Goal: Navigation & Orientation: Find specific page/section

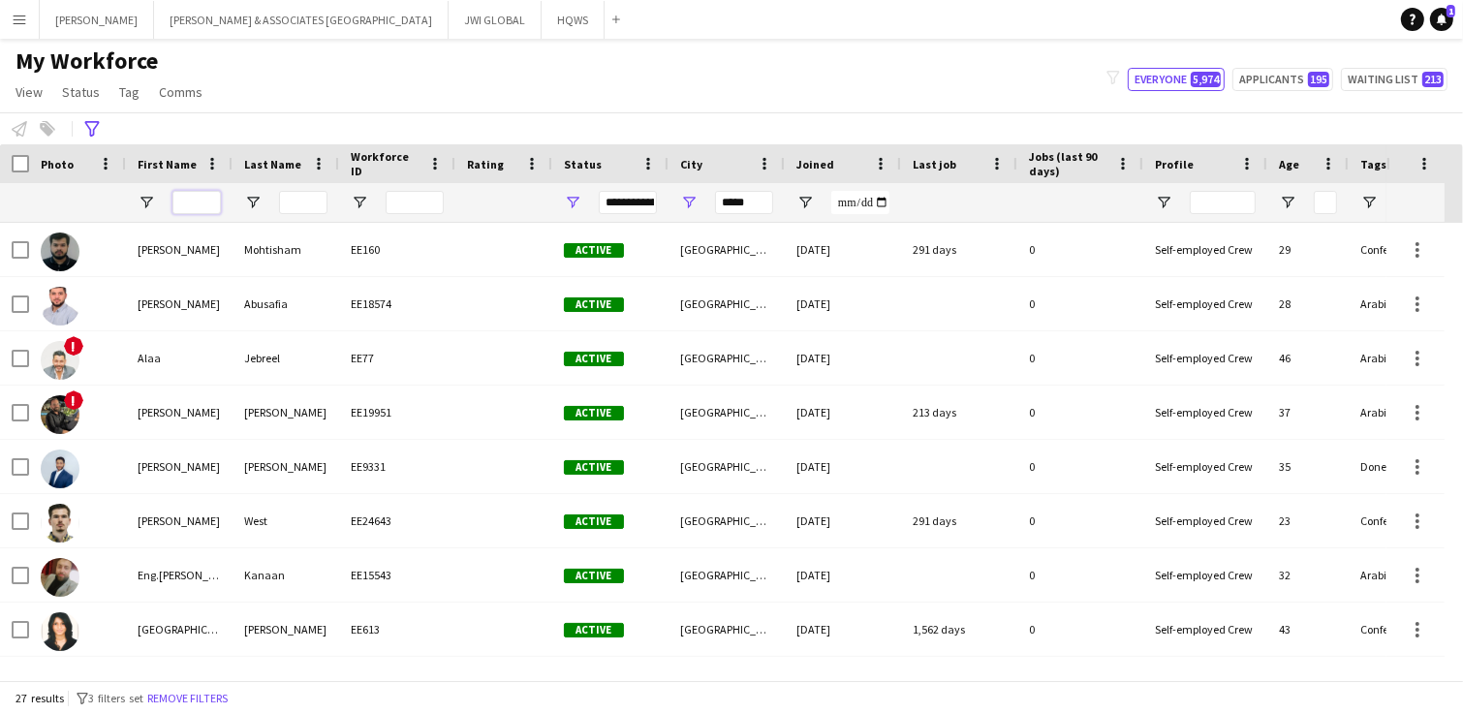
click at [177, 200] on input "First Name Filter Input" at bounding box center [196, 202] width 48 height 23
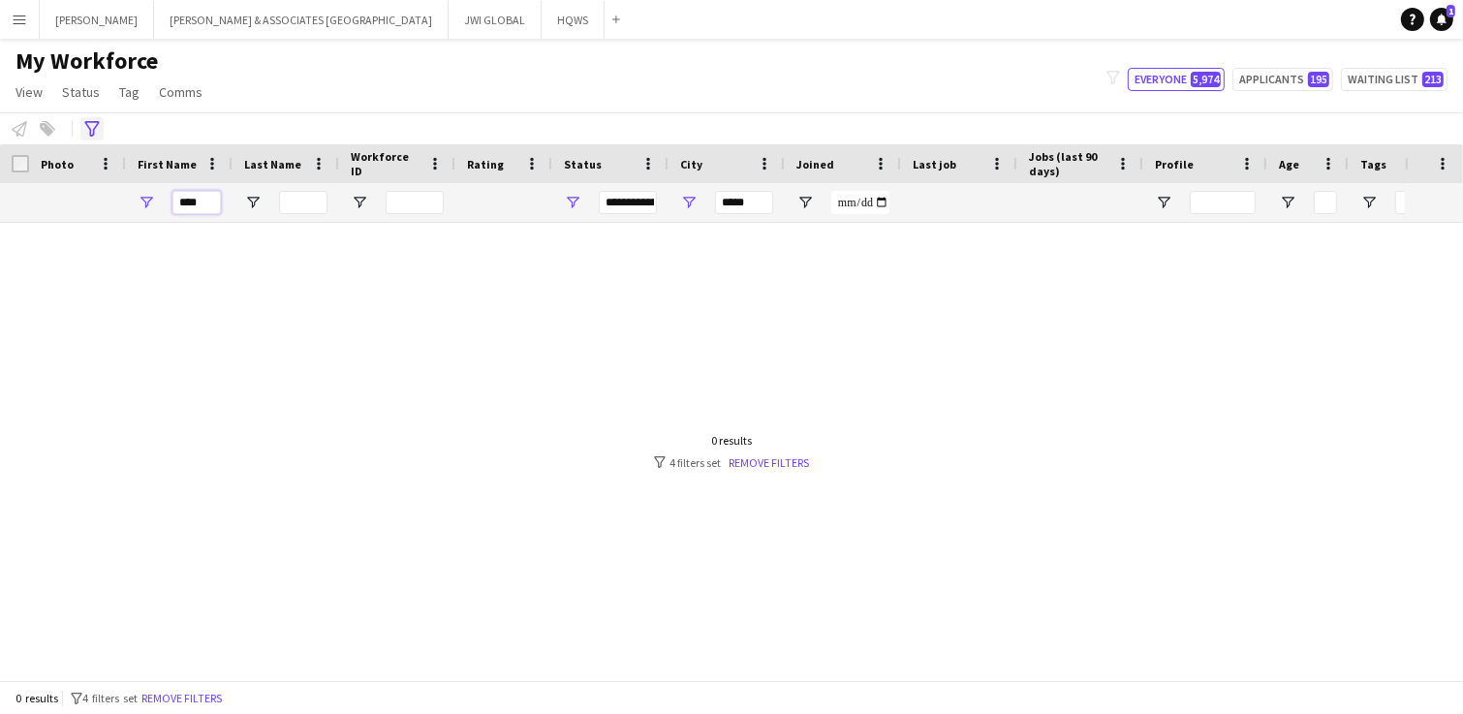
type input "****"
click at [84, 124] on icon "Advanced filters" at bounding box center [92, 129] width 16 height 16
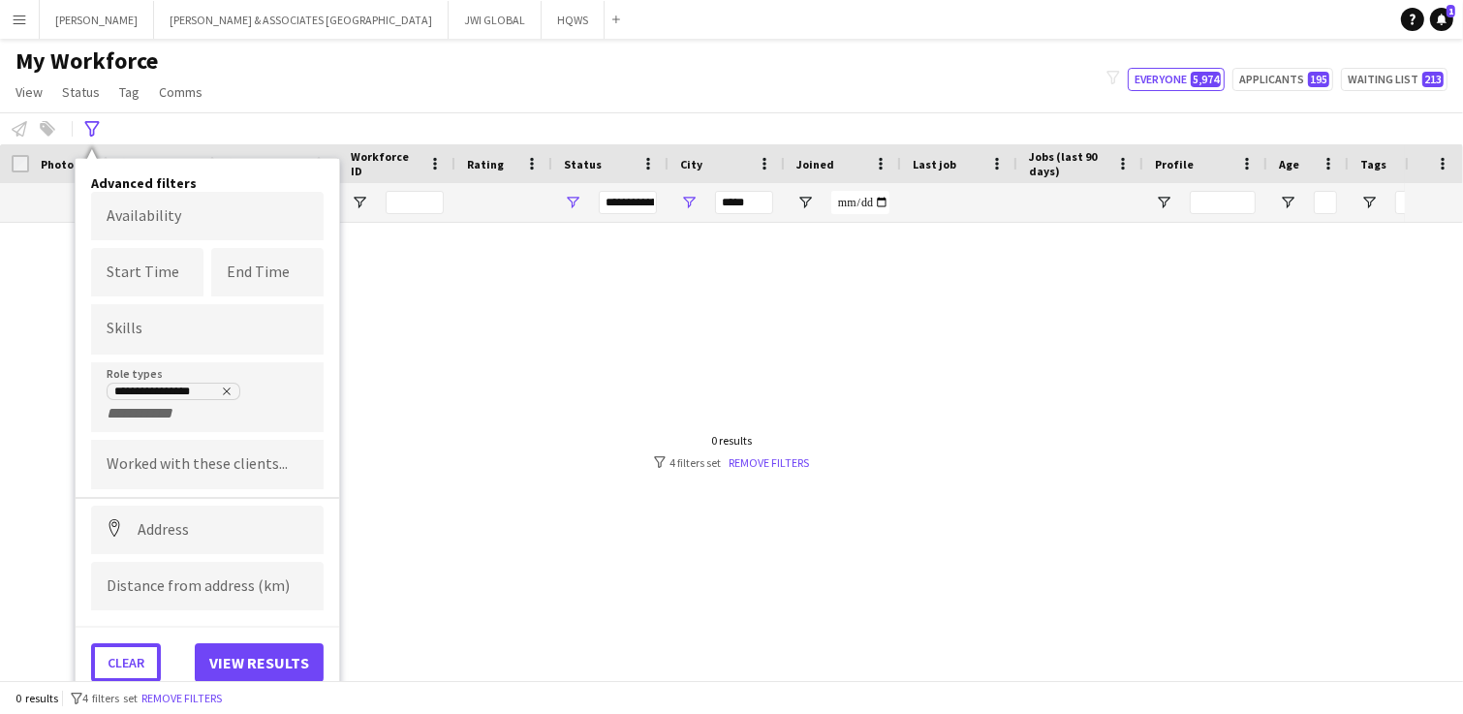
click at [131, 648] on button "Clear" at bounding box center [126, 662] width 70 height 39
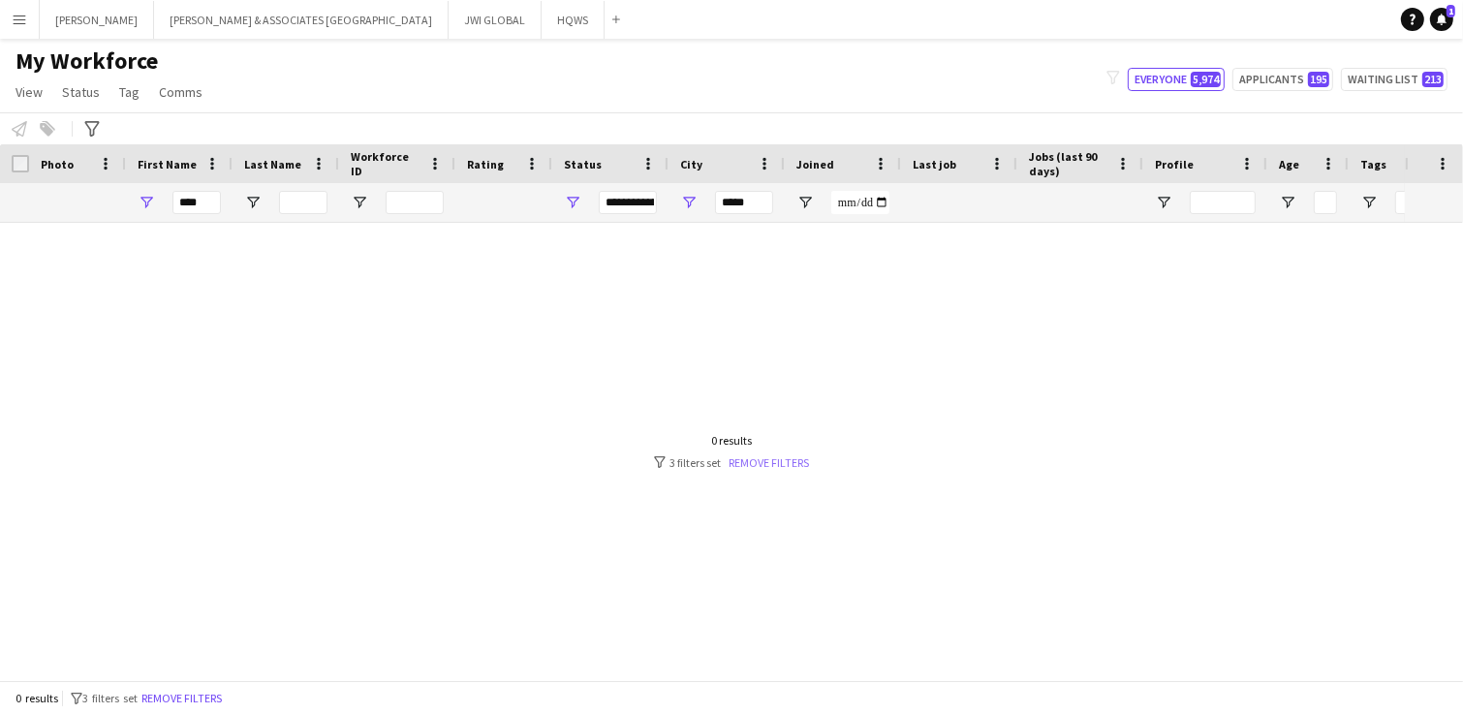
click at [756, 463] on link "Remove filters" at bounding box center [769, 462] width 80 height 15
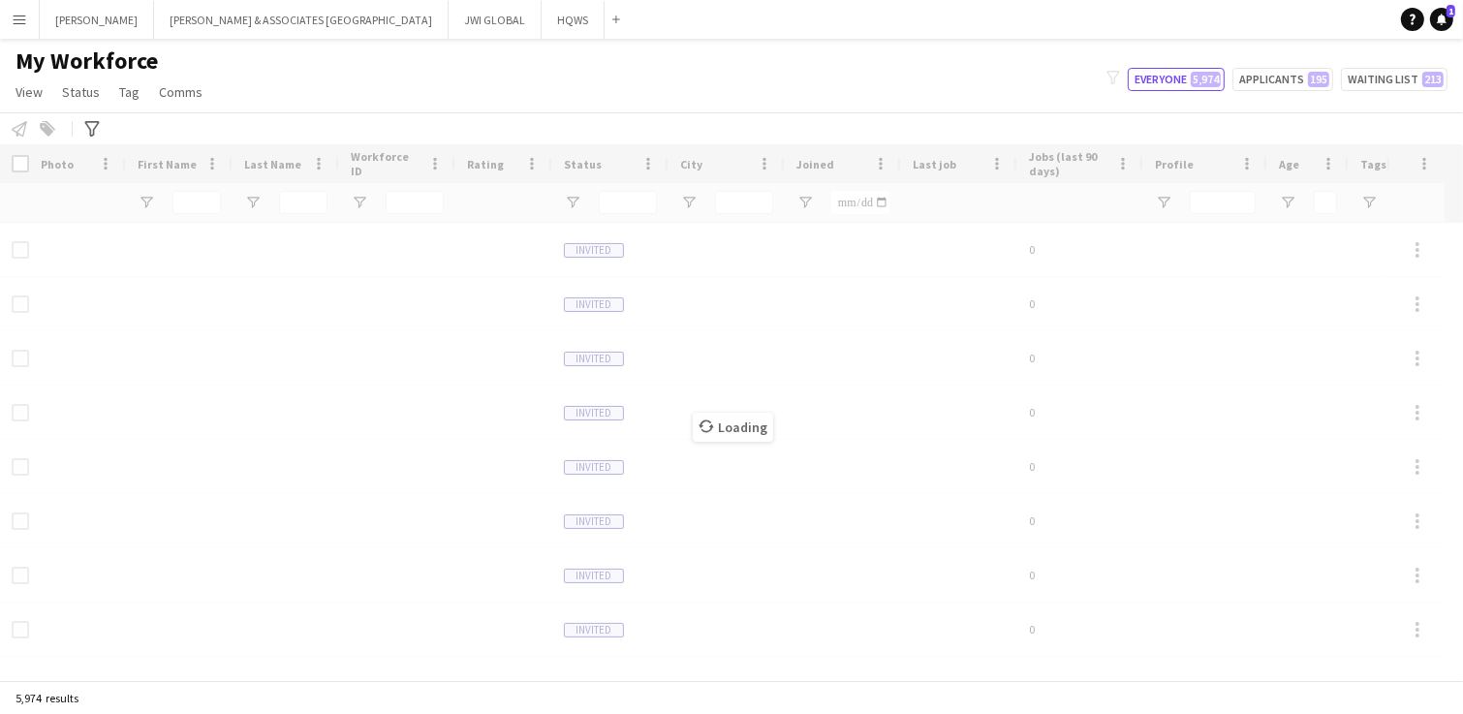
click at [756, 463] on div "Loading" at bounding box center [731, 412] width 1463 height 536
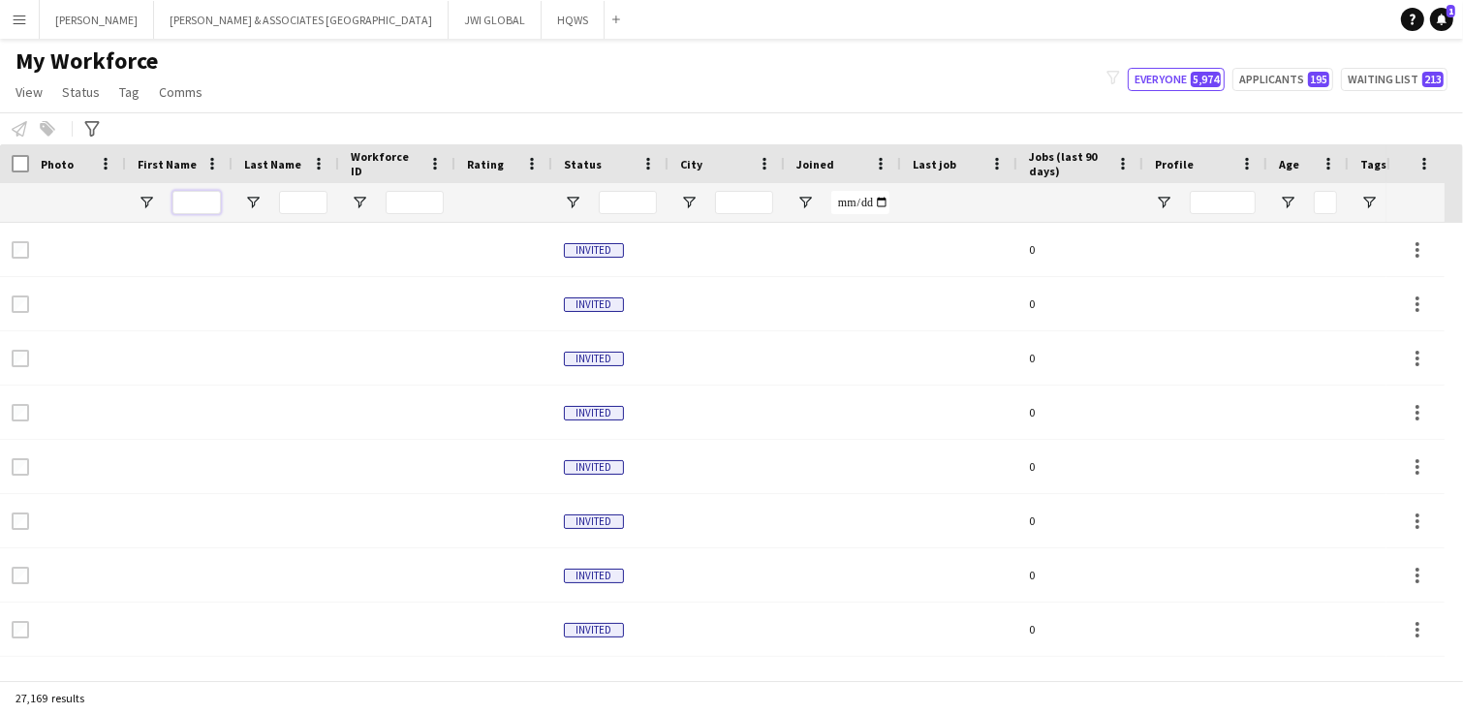
click at [215, 198] on input "First Name Filter Input" at bounding box center [196, 202] width 48 height 23
click at [72, 123] on hr at bounding box center [72, 129] width 1 height 16
click at [96, 125] on icon at bounding box center [91, 129] width 15 height 16
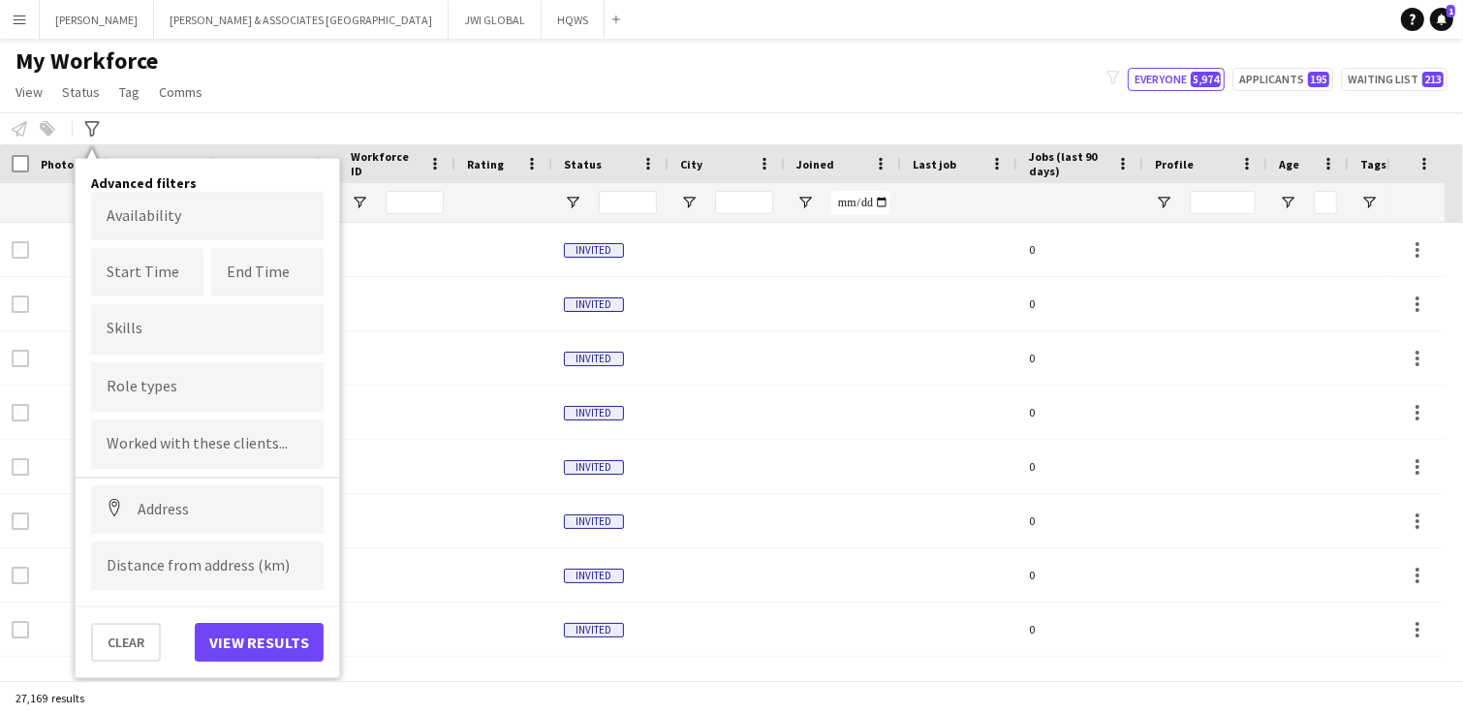
click at [177, 440] on input "Type to search clients..." at bounding box center [208, 444] width 202 height 17
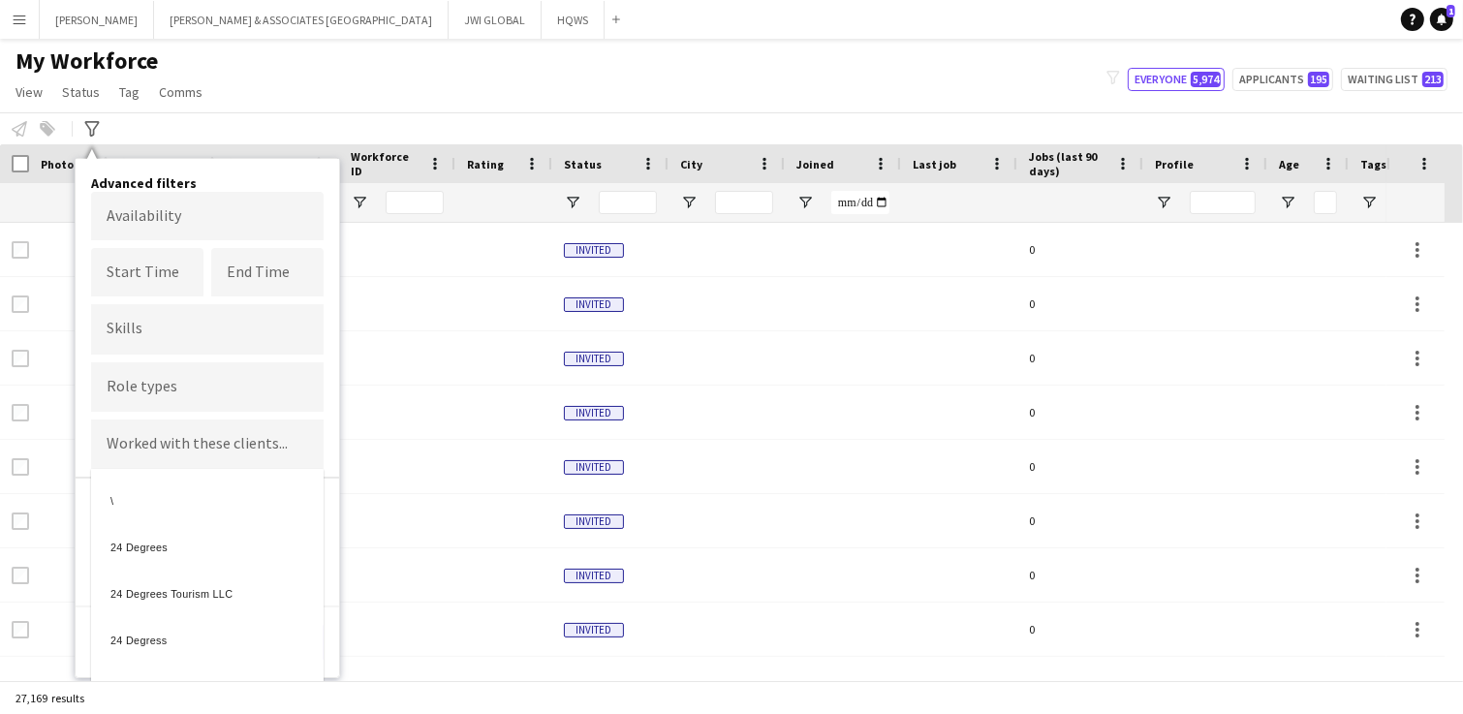
click at [197, 397] on div at bounding box center [731, 357] width 1463 height 714
click at [206, 385] on input "Type to search role types..." at bounding box center [208, 387] width 202 height 17
click at [213, 393] on div at bounding box center [731, 357] width 1463 height 714
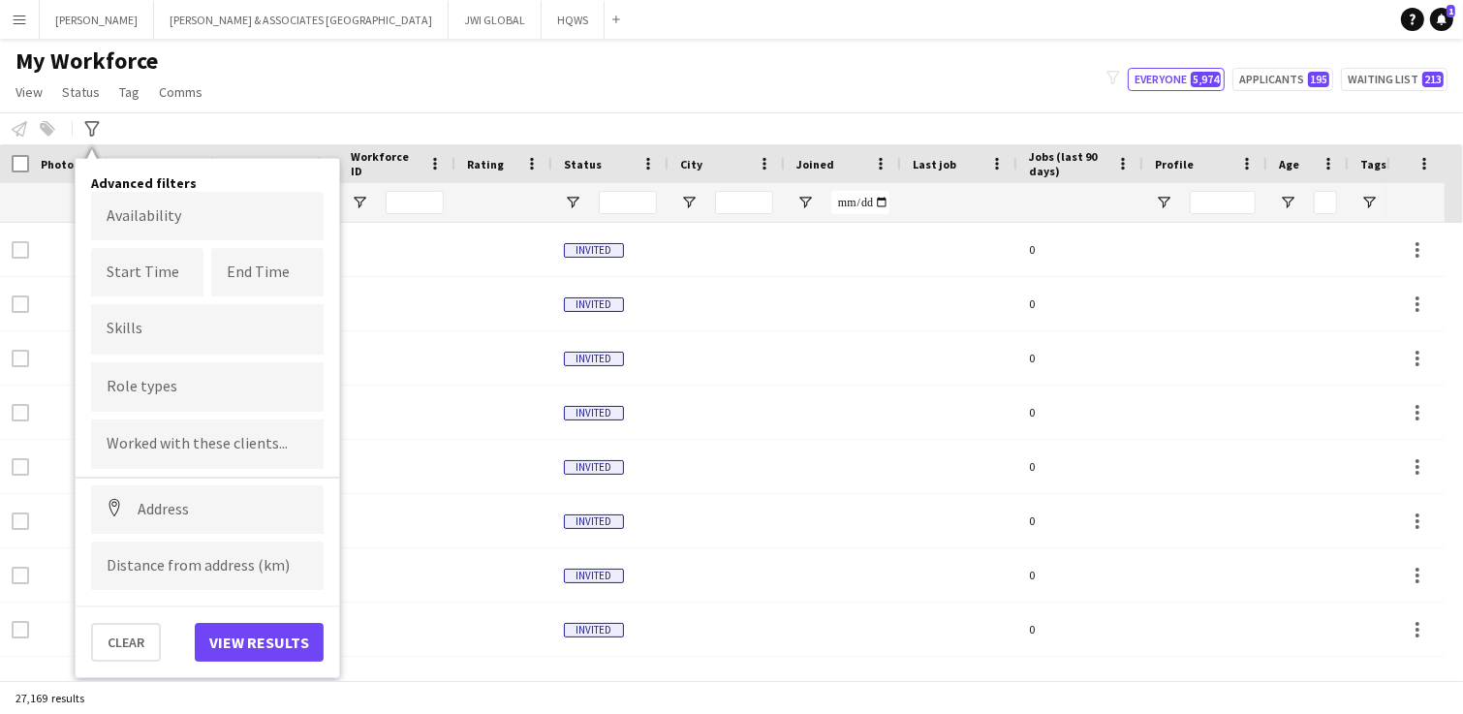
click at [216, 389] on input "Type to search role types..." at bounding box center [208, 387] width 202 height 17
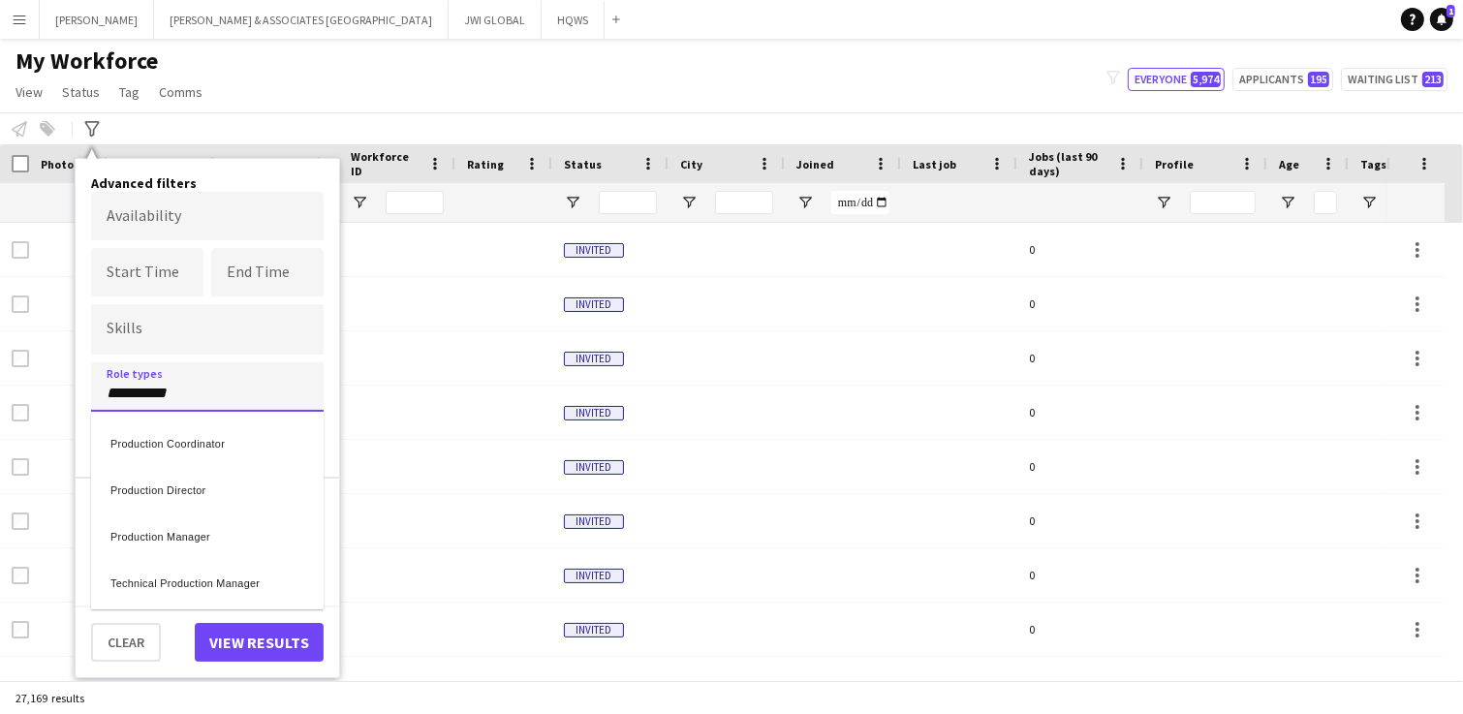
type input "**********"
click at [244, 486] on div "Production Director" at bounding box center [207, 487] width 233 height 47
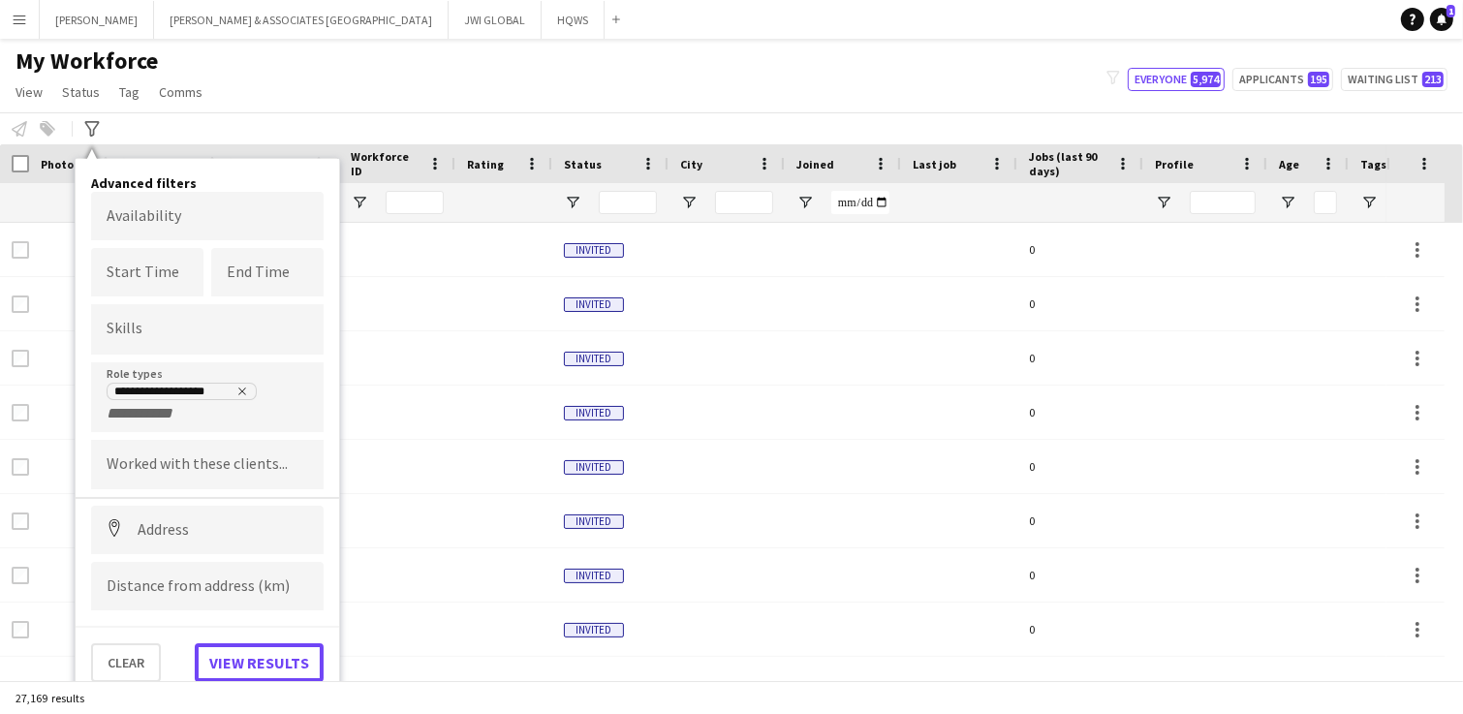
click at [254, 650] on button "View results" at bounding box center [259, 662] width 129 height 39
type input "**********"
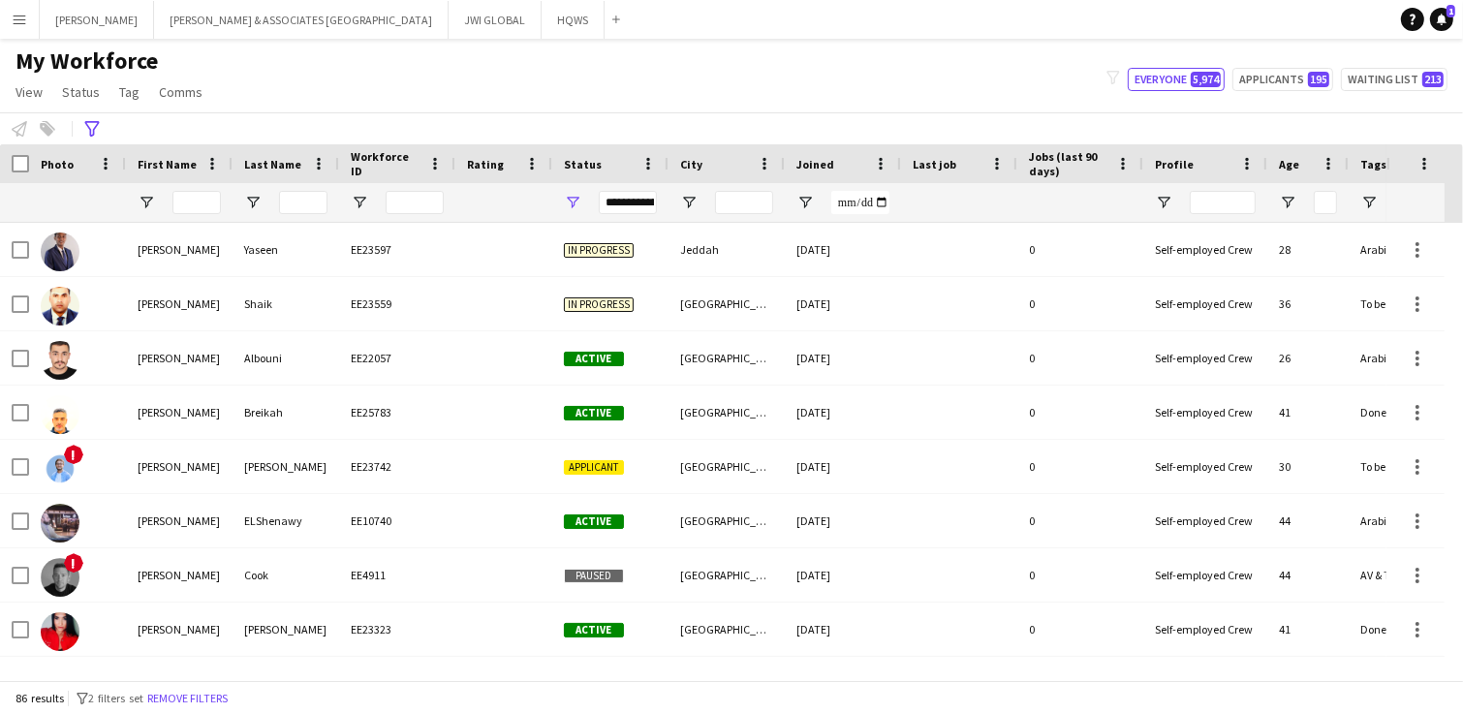
click at [78, 115] on div "**********" at bounding box center [731, 128] width 1463 height 32
click at [78, 119] on div "**********" at bounding box center [731, 128] width 1463 height 32
click at [90, 123] on icon "Advanced filters" at bounding box center [92, 129] width 16 height 16
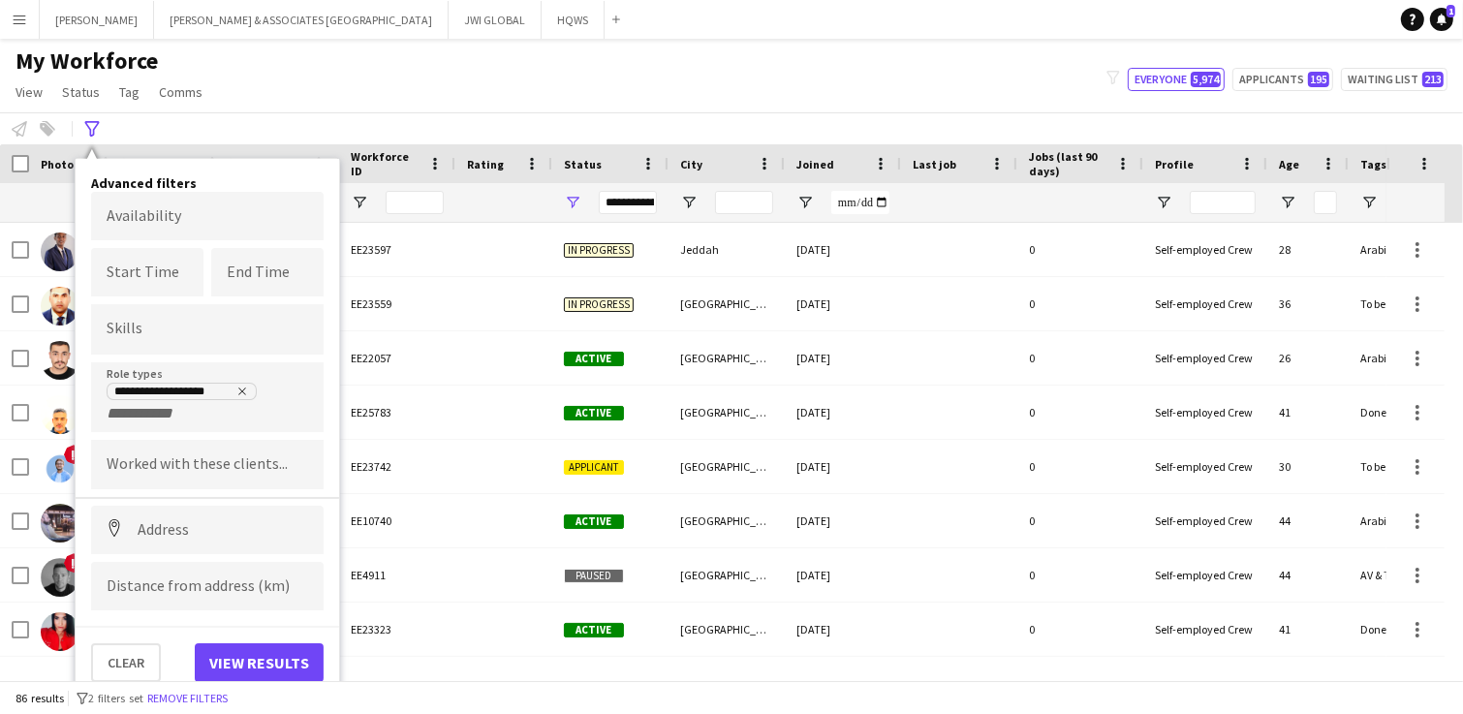
click at [463, 81] on div "My Workforce View Views Default view [PERSON_NAME] New view Update view Delete …" at bounding box center [731, 80] width 1463 height 66
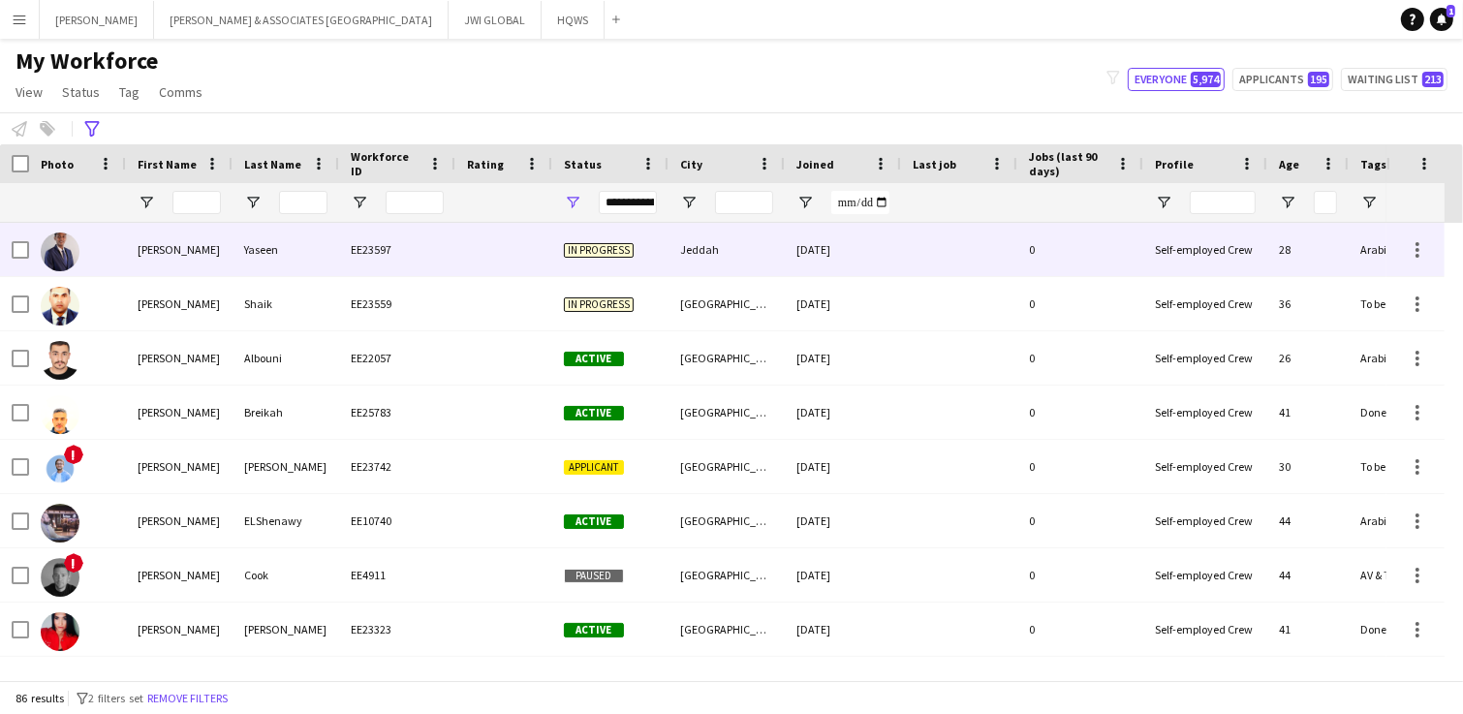
click at [135, 247] on div "[PERSON_NAME]" at bounding box center [179, 249] width 107 height 53
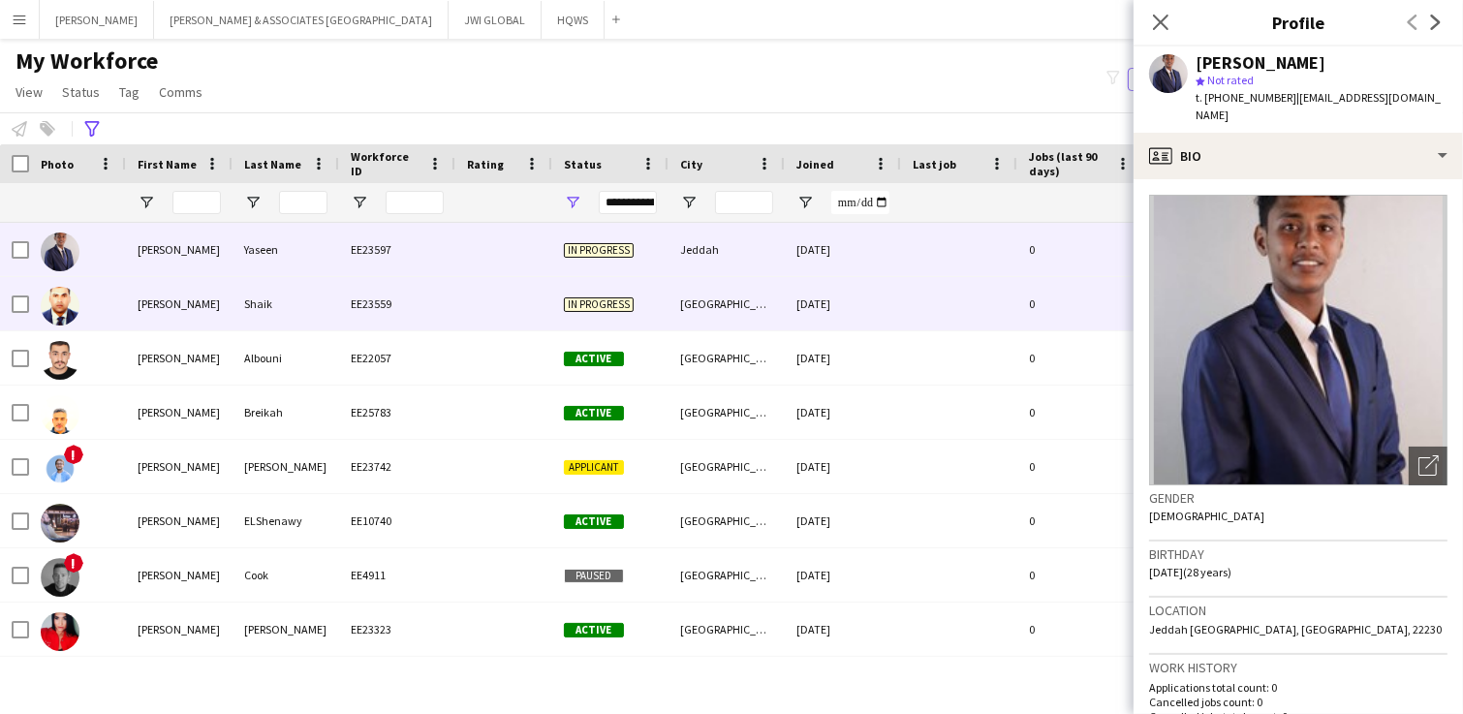
click at [88, 319] on div at bounding box center [77, 303] width 97 height 53
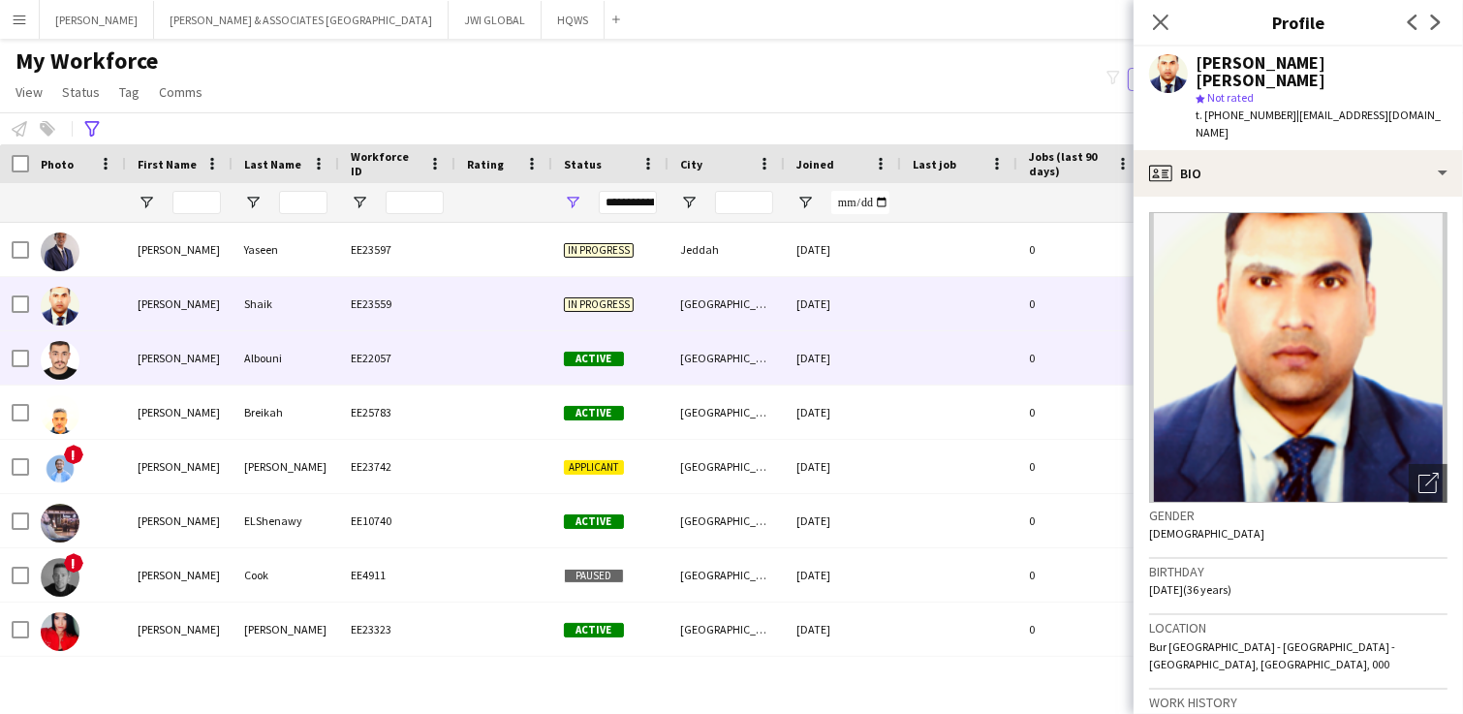
click at [88, 358] on div at bounding box center [77, 357] width 97 height 53
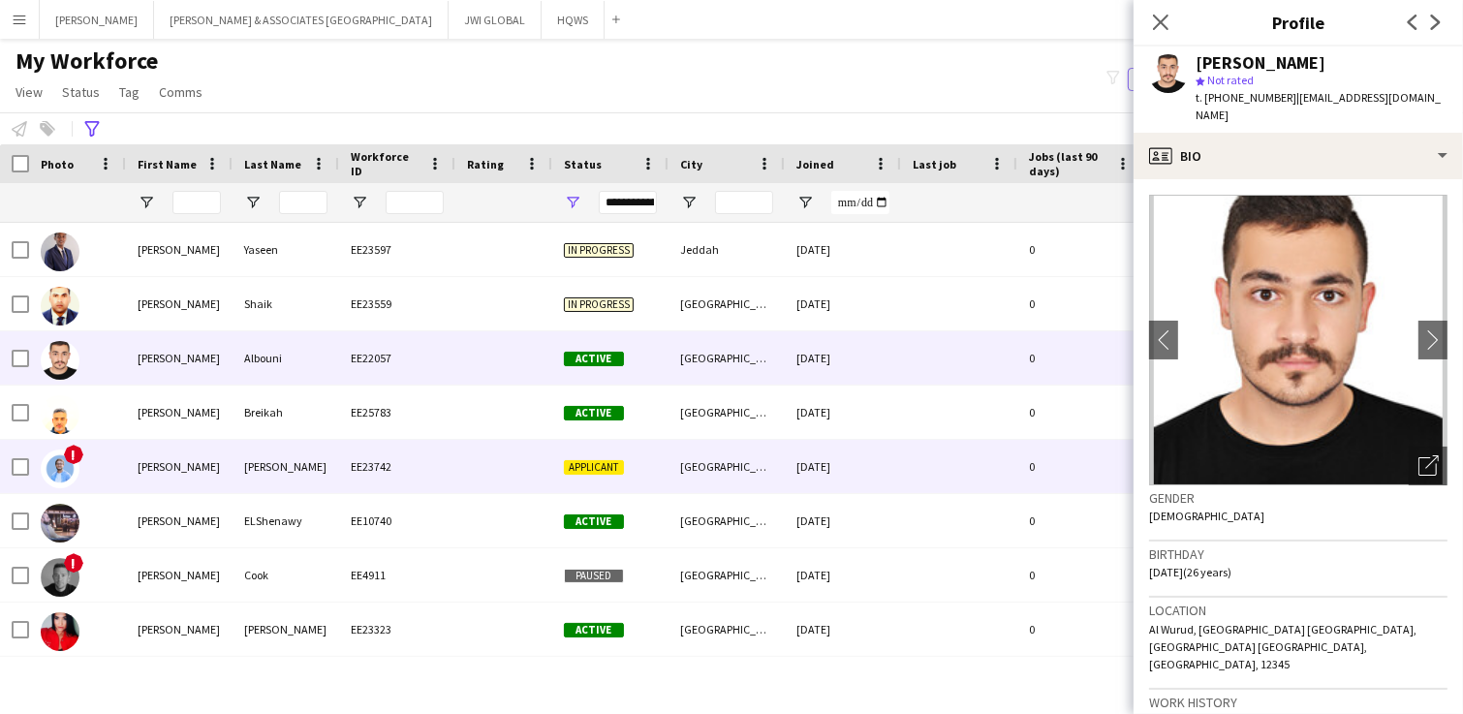
click at [94, 447] on div "!" at bounding box center [77, 466] width 97 height 53
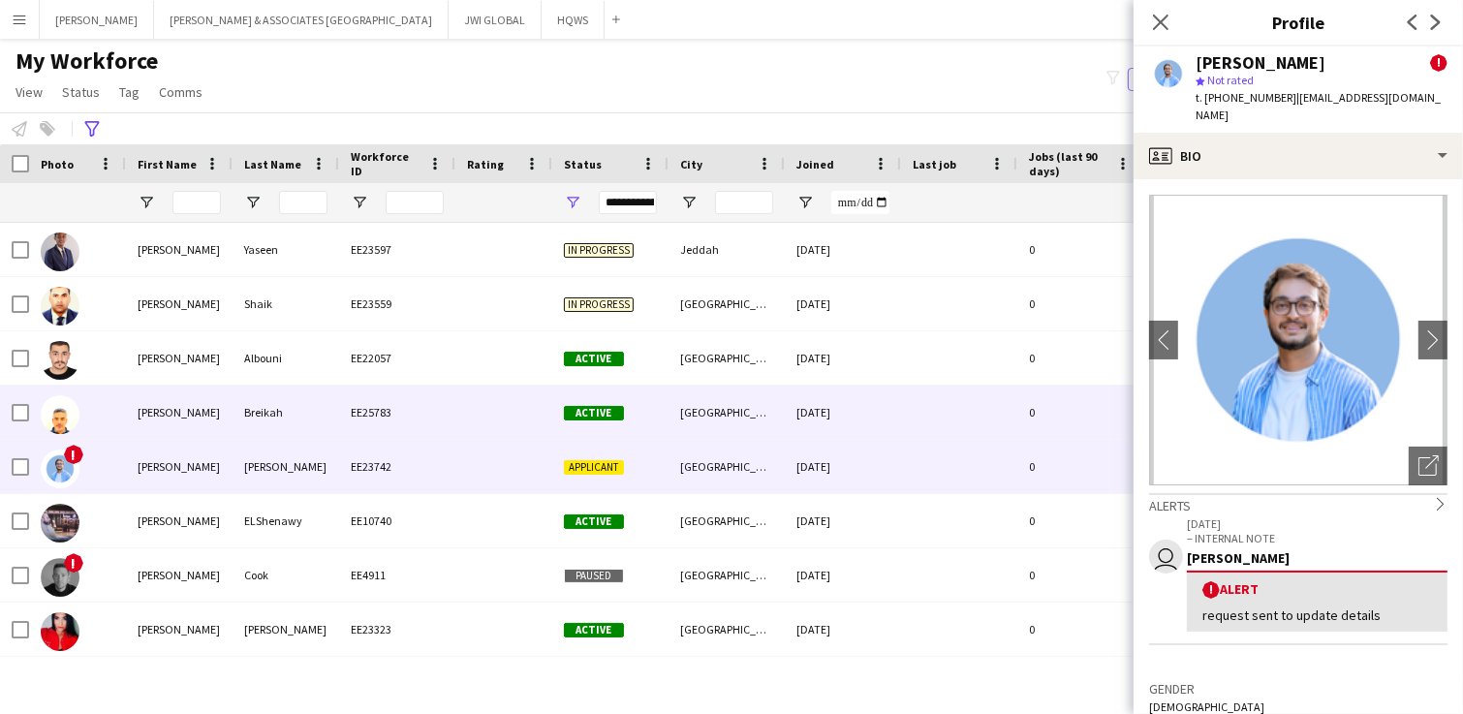
click at [124, 422] on div at bounding box center [77, 412] width 97 height 53
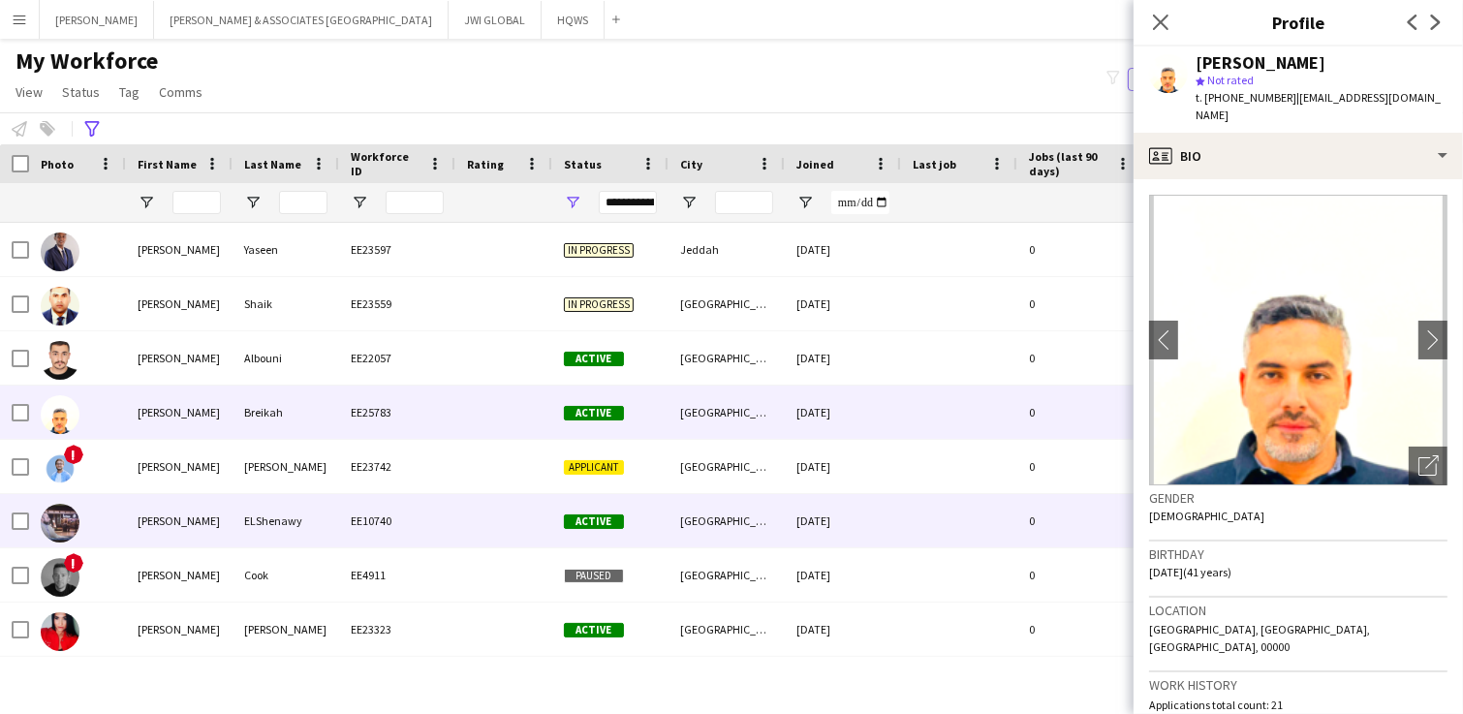
click at [129, 535] on div "[PERSON_NAME]" at bounding box center [179, 520] width 107 height 53
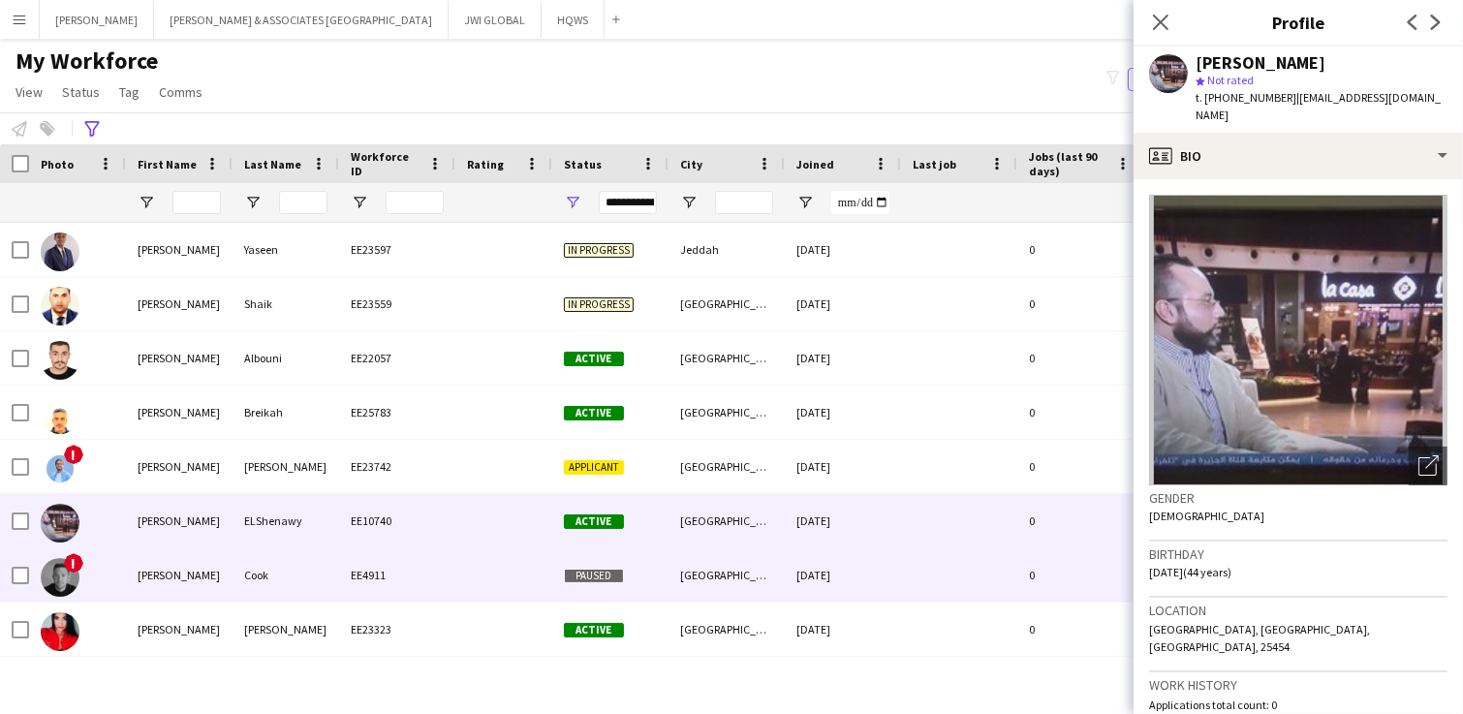
click at [129, 578] on div "[PERSON_NAME]" at bounding box center [179, 574] width 107 height 53
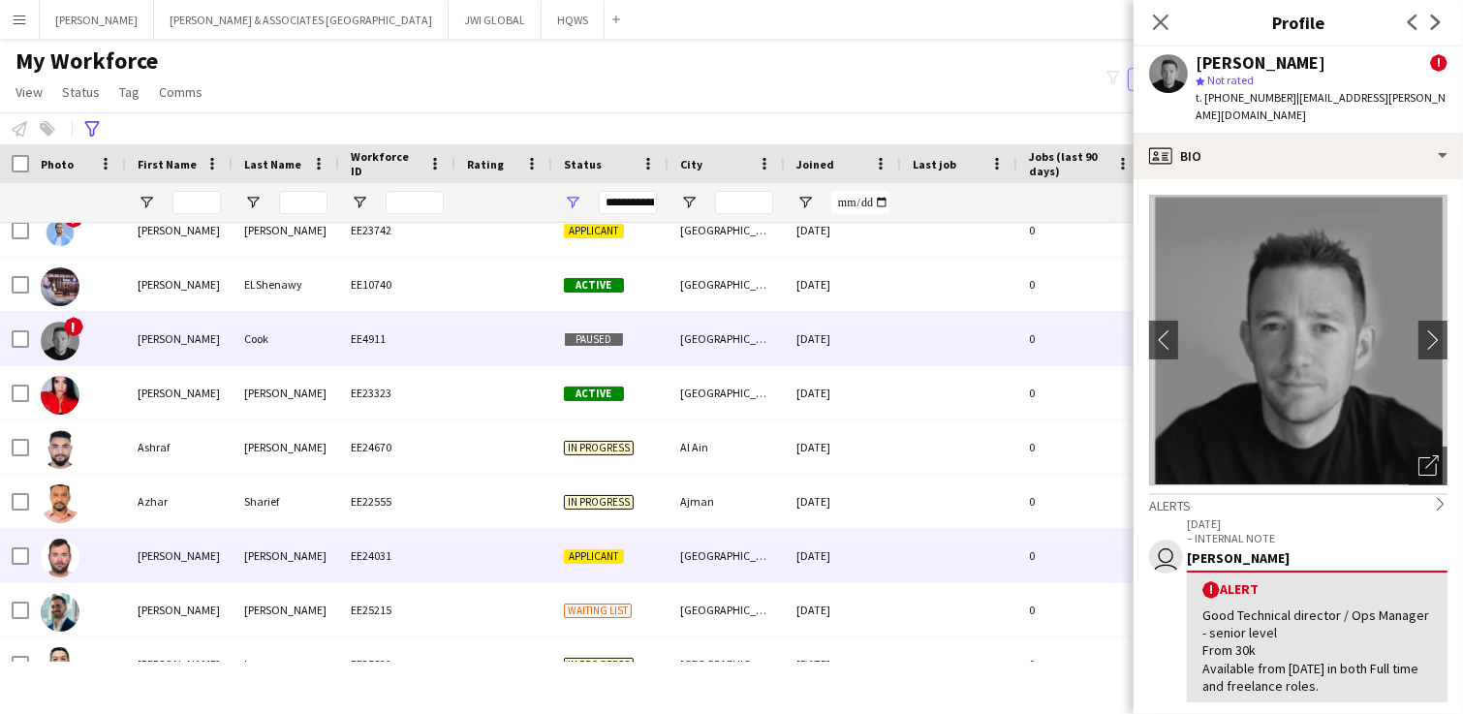
scroll to position [202, 0]
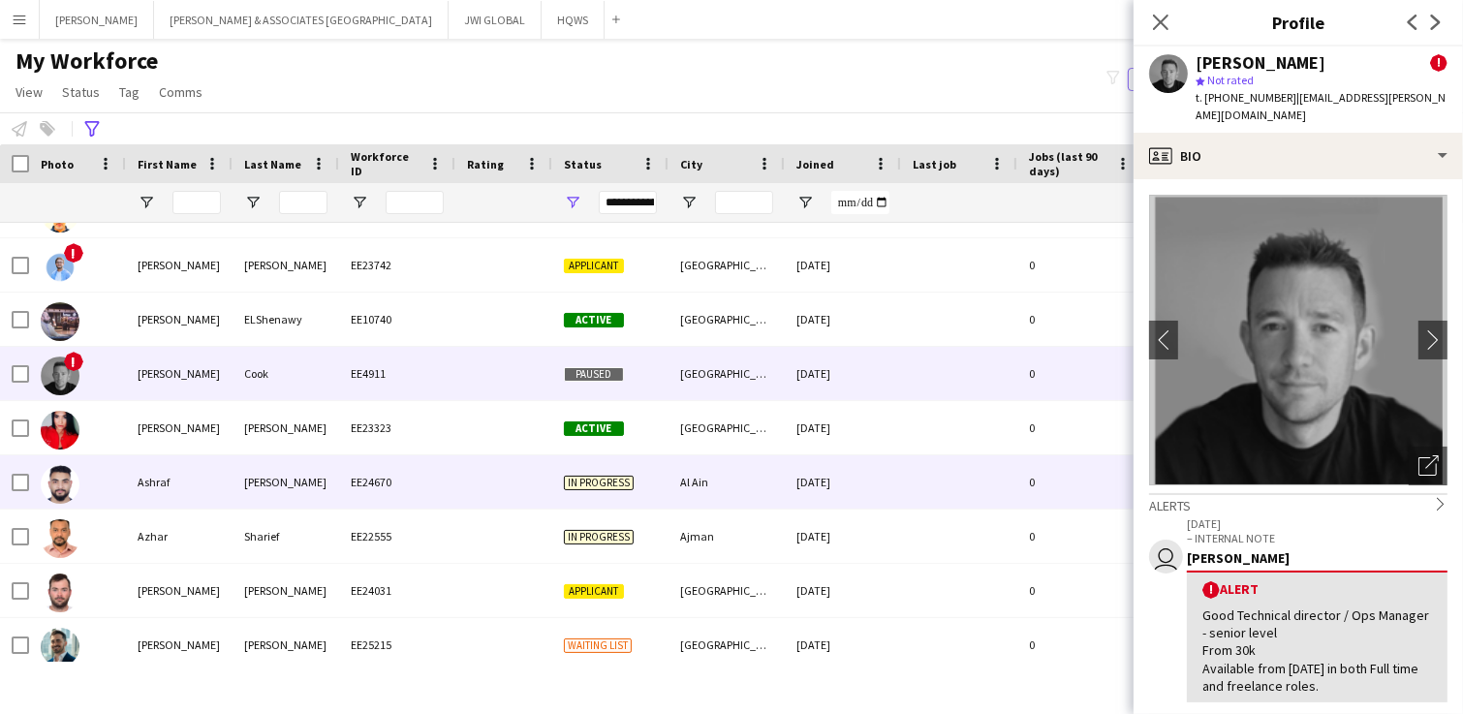
click at [181, 500] on div "Ashraf" at bounding box center [179, 481] width 107 height 53
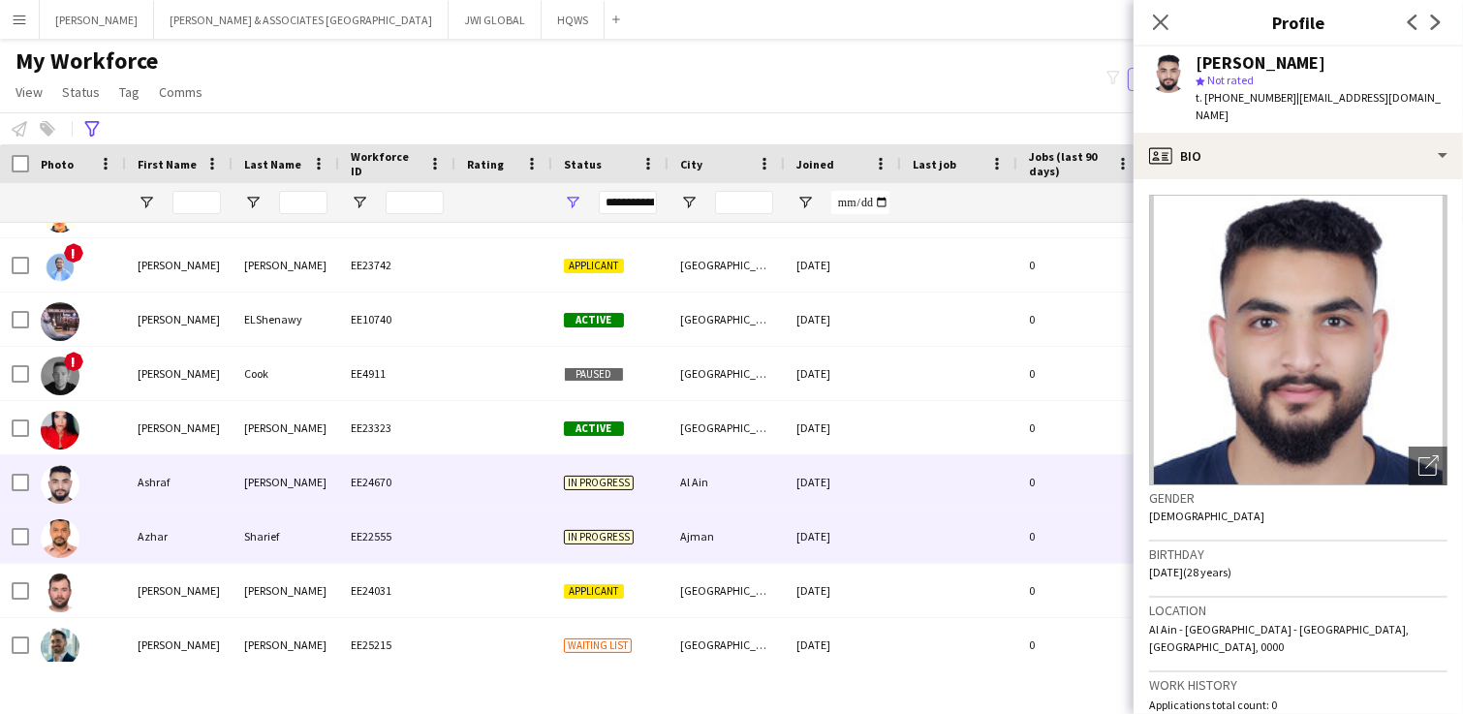
click at [171, 542] on div "Azhar" at bounding box center [179, 536] width 107 height 53
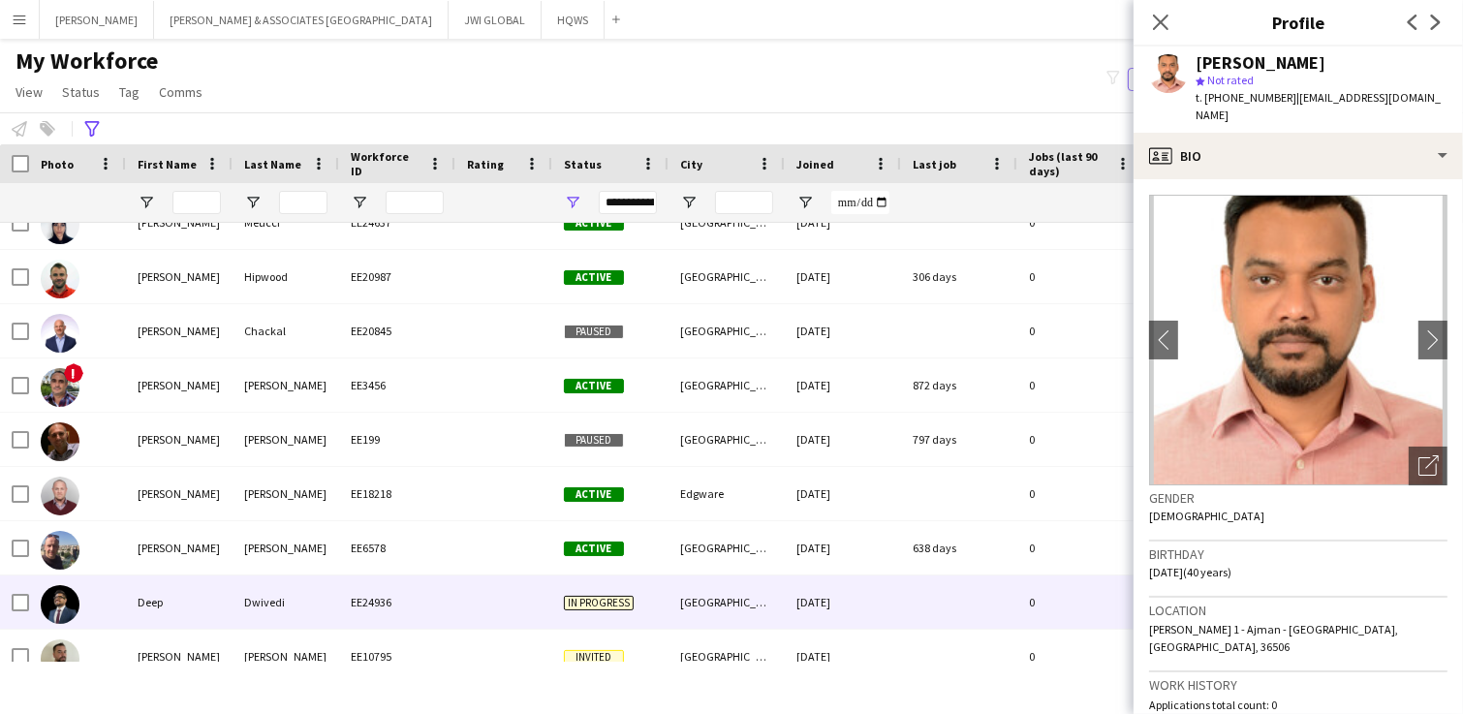
scroll to position [807, 0]
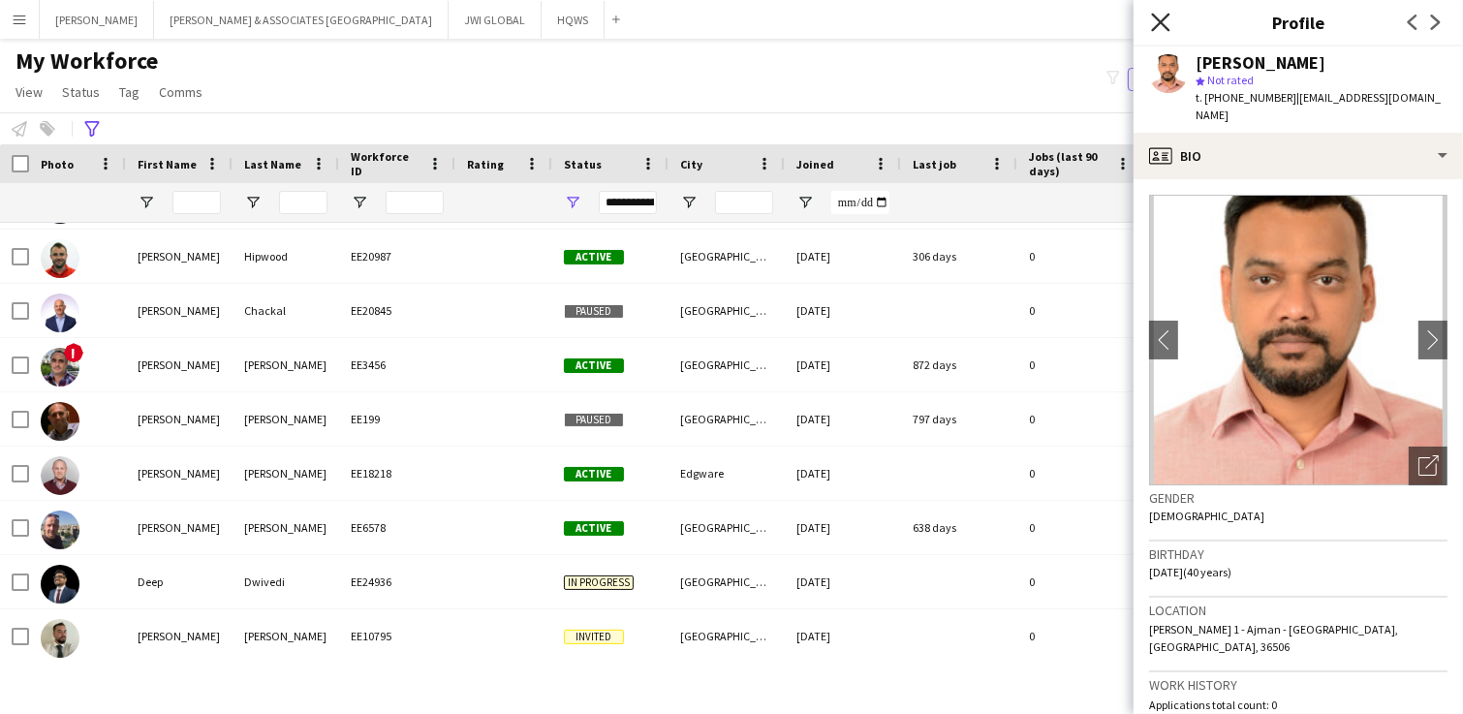
click at [1154, 19] on icon "Close pop-in" at bounding box center [1160, 22] width 18 height 18
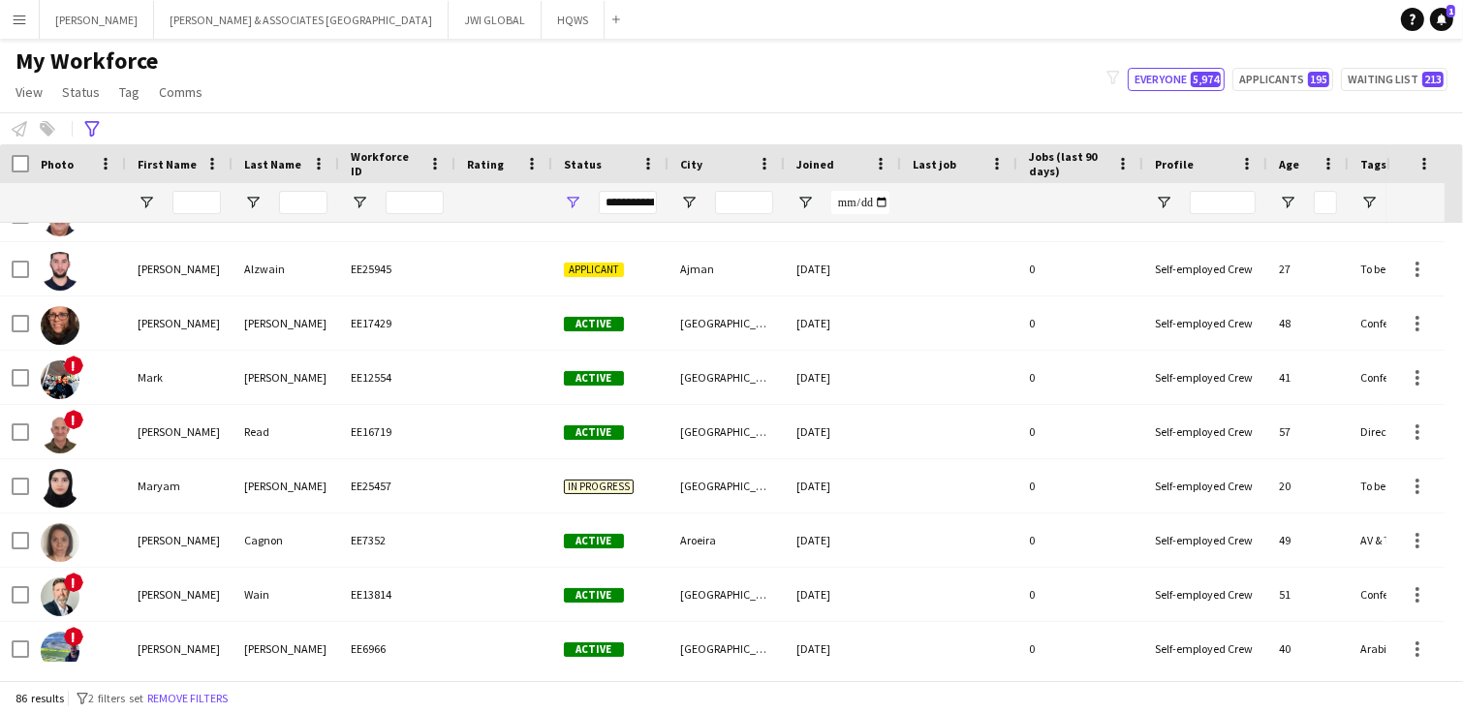
scroll to position [2624, 0]
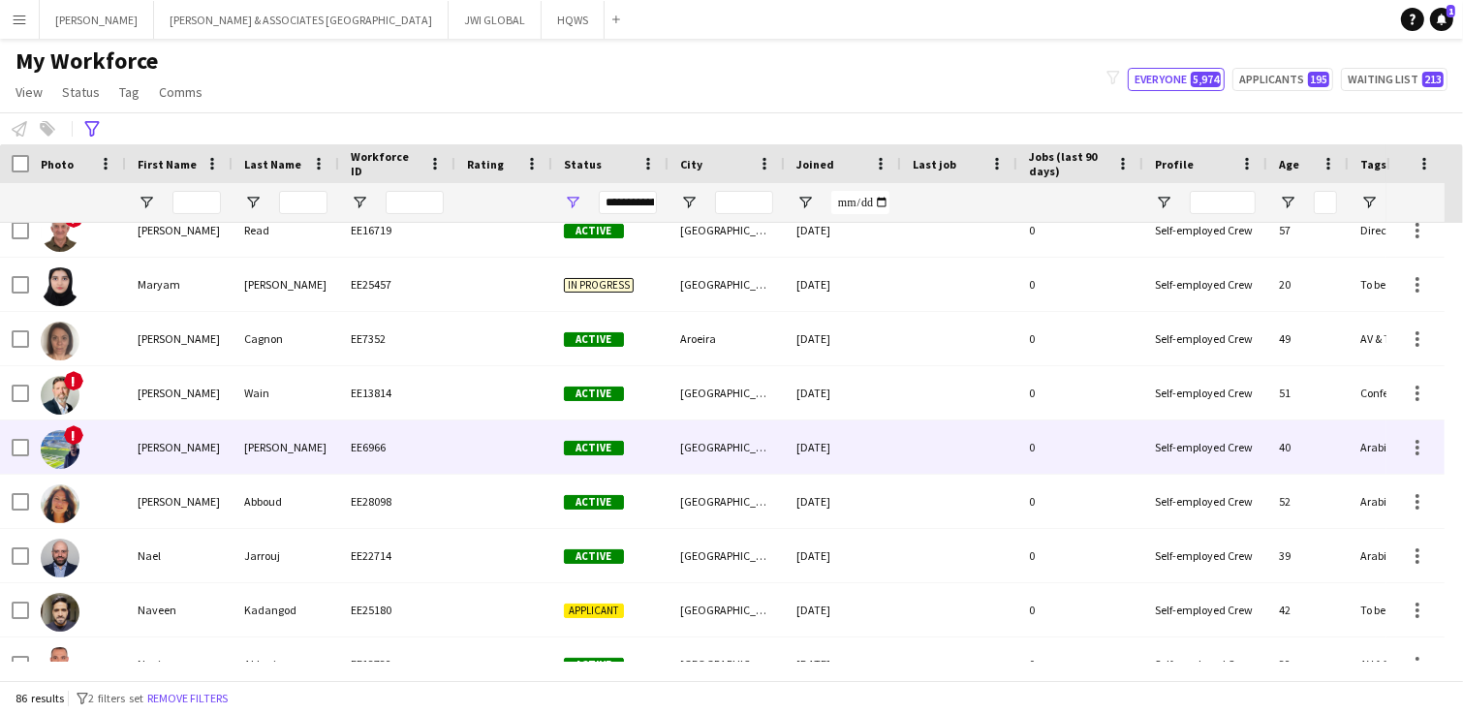
click at [518, 433] on div at bounding box center [503, 446] width 97 height 53
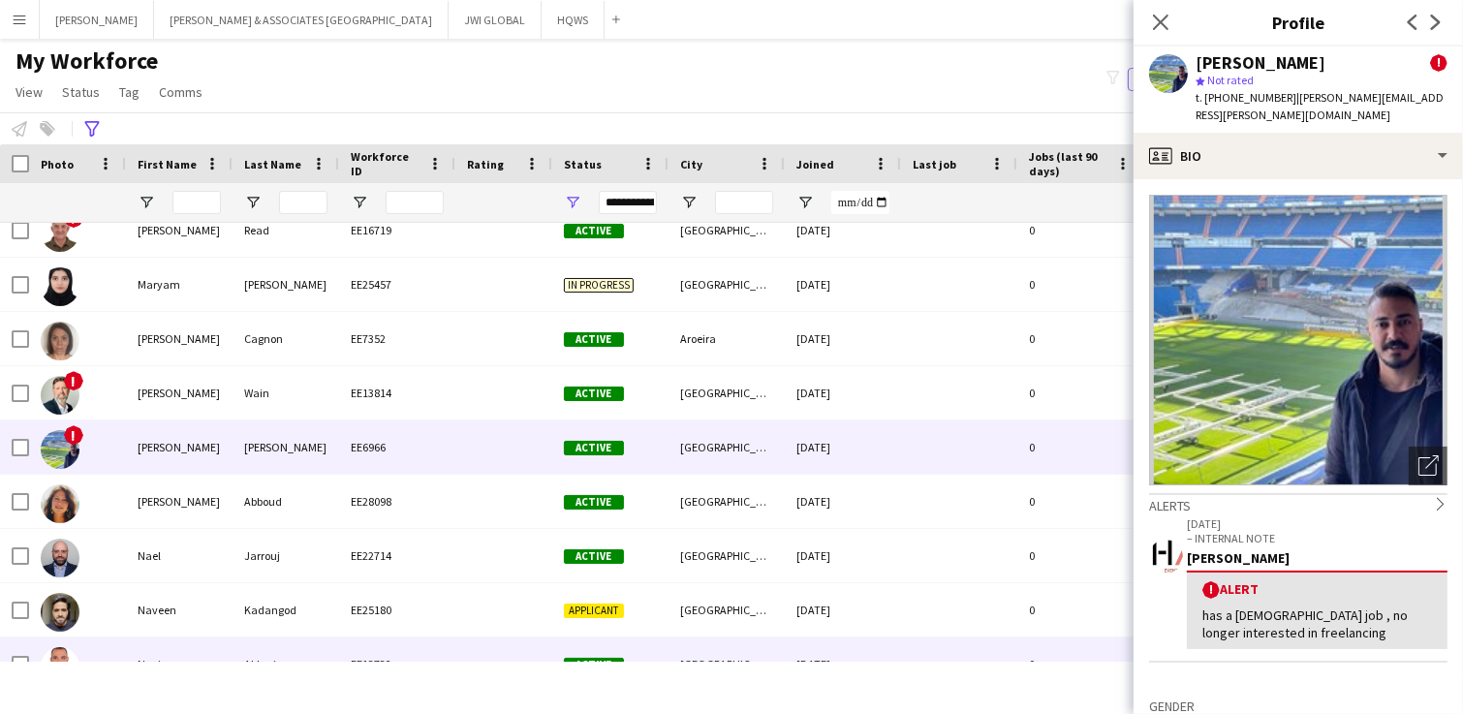
scroll to position [0, 0]
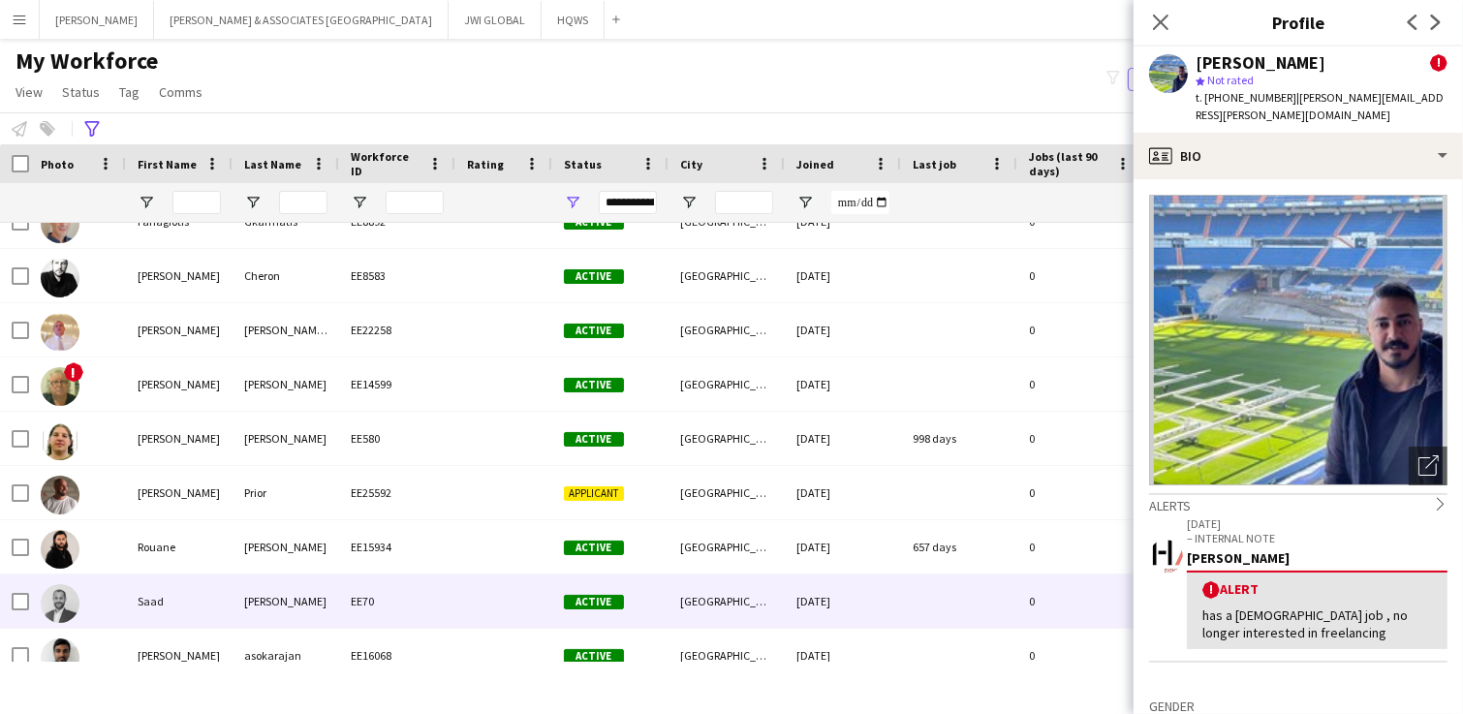
drag, startPoint x: 509, startPoint y: 589, endPoint x: 482, endPoint y: 614, distance: 37.0
click at [512, 591] on div at bounding box center [503, 601] width 97 height 53
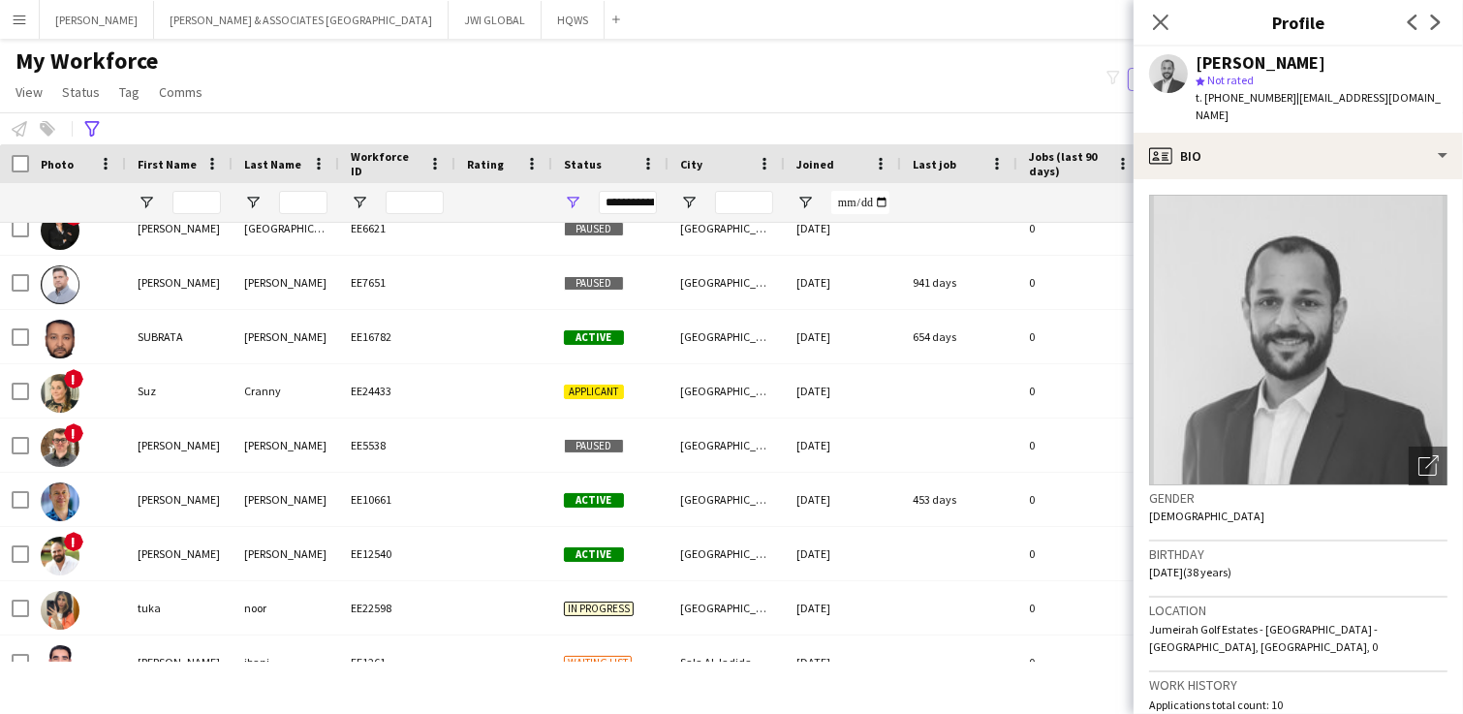
click at [24, 17] on app-icon "Menu" at bounding box center [20, 20] width 16 height 16
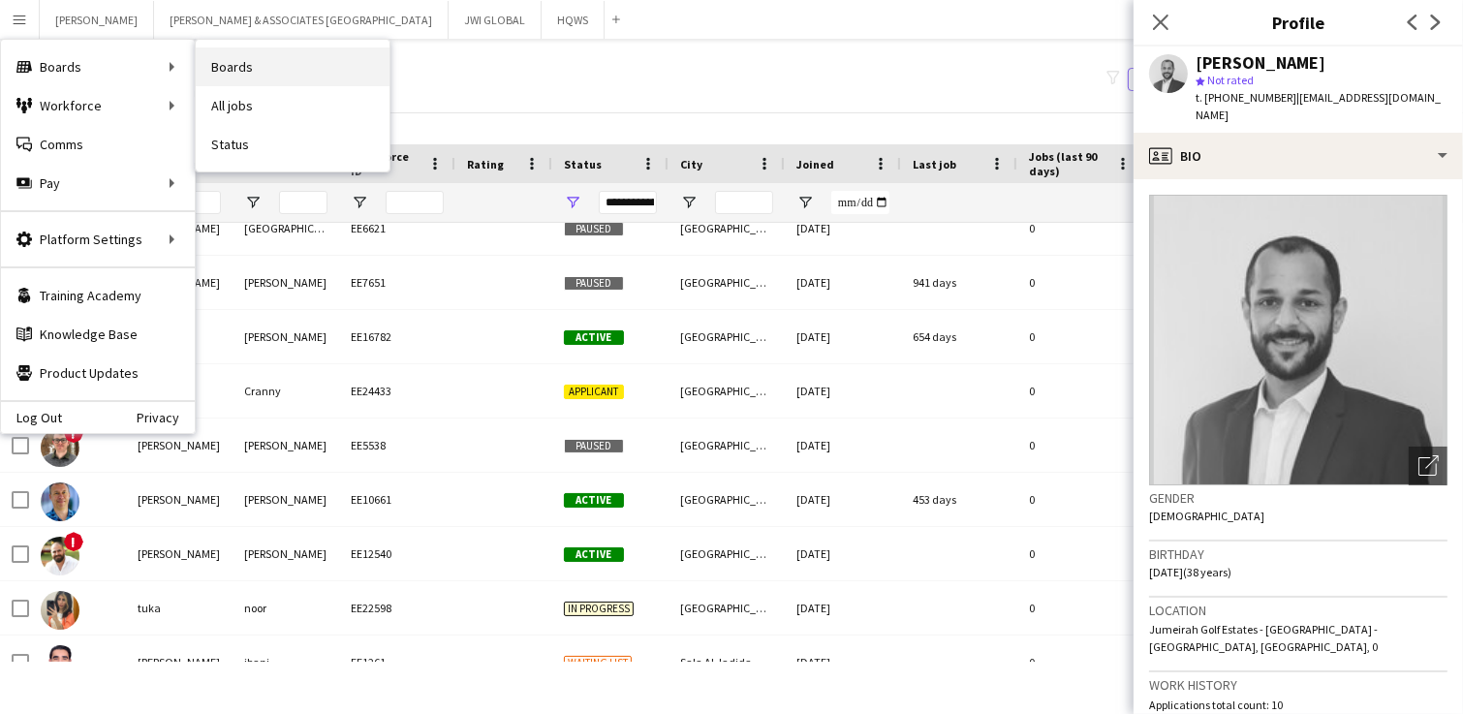
click at [221, 70] on link "Boards" at bounding box center [293, 66] width 194 height 39
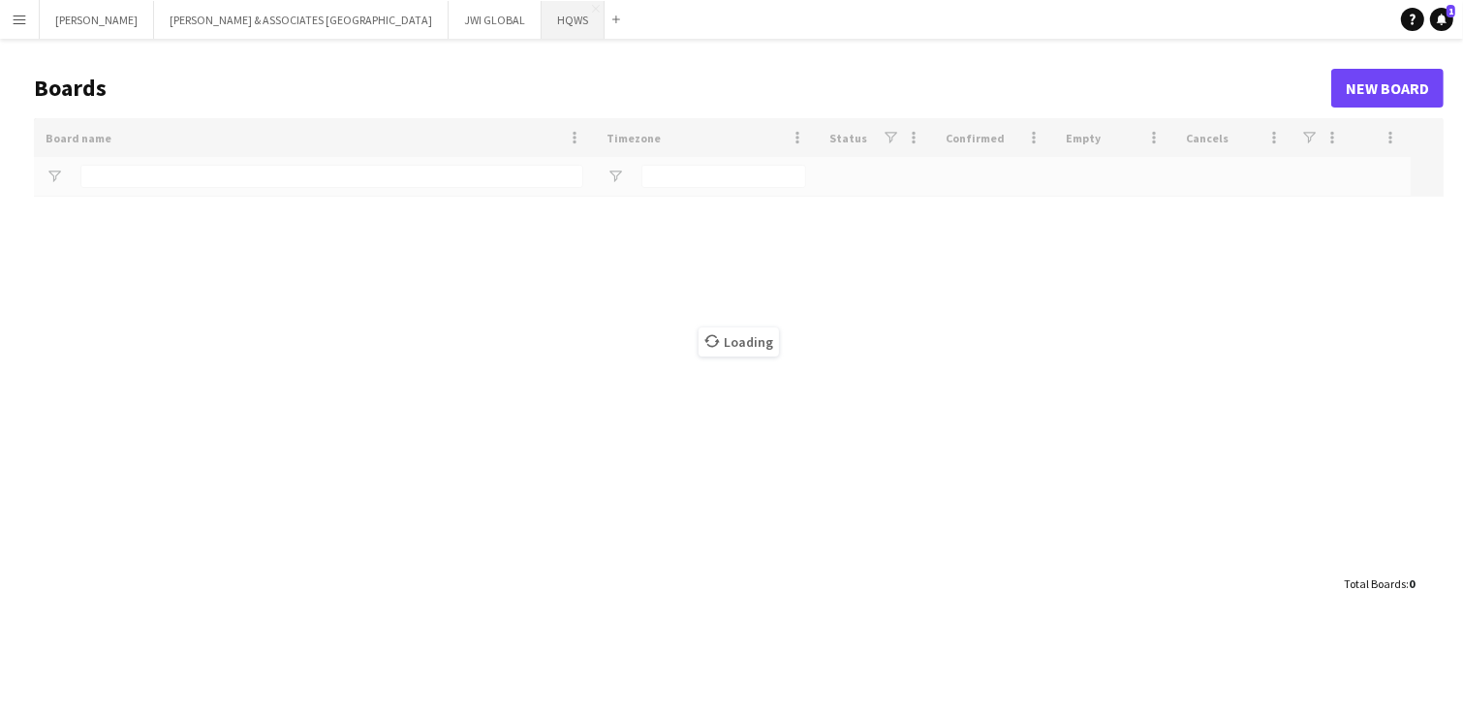
click at [542, 16] on button "HQWS Close" at bounding box center [573, 20] width 63 height 38
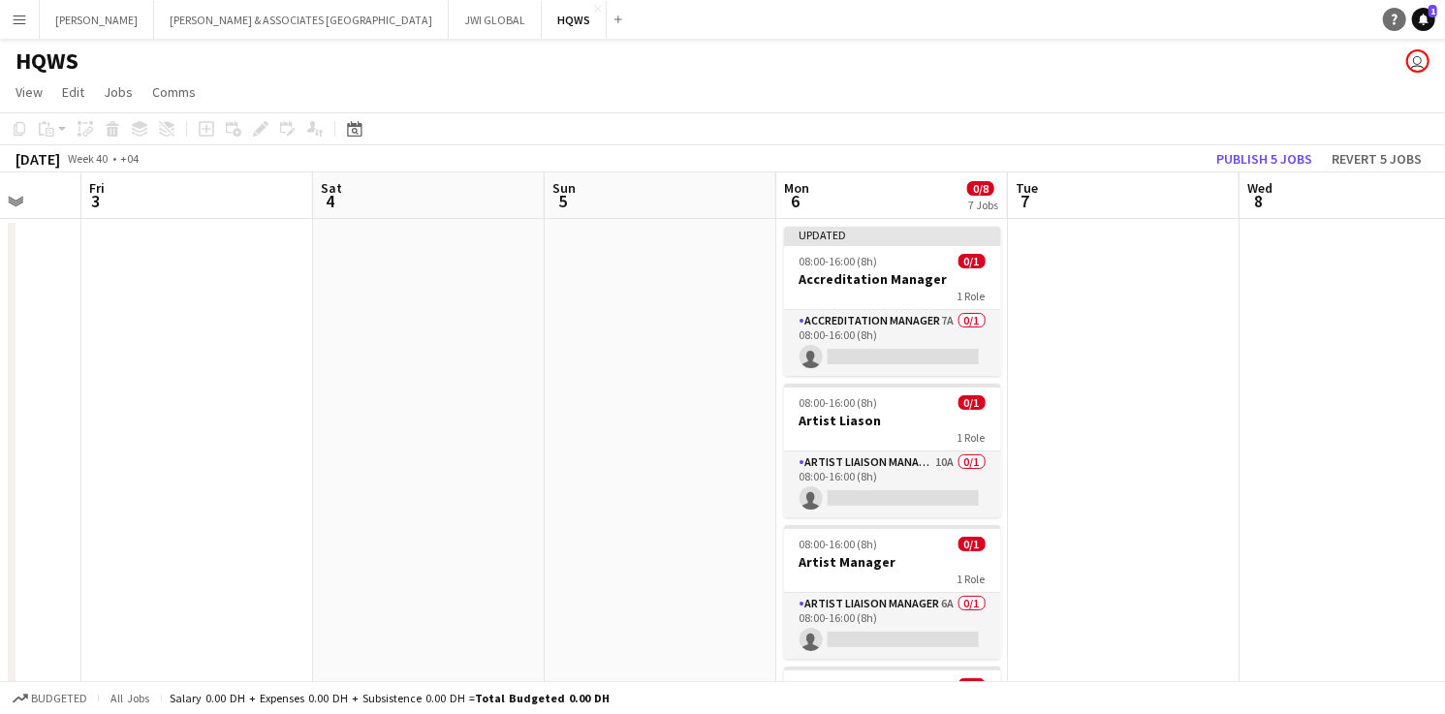
drag, startPoint x: 1422, startPoint y: 13, endPoint x: 1411, endPoint y: 17, distance: 12.6
click at [1421, 14] on icon "Notifications" at bounding box center [1423, 20] width 12 height 12
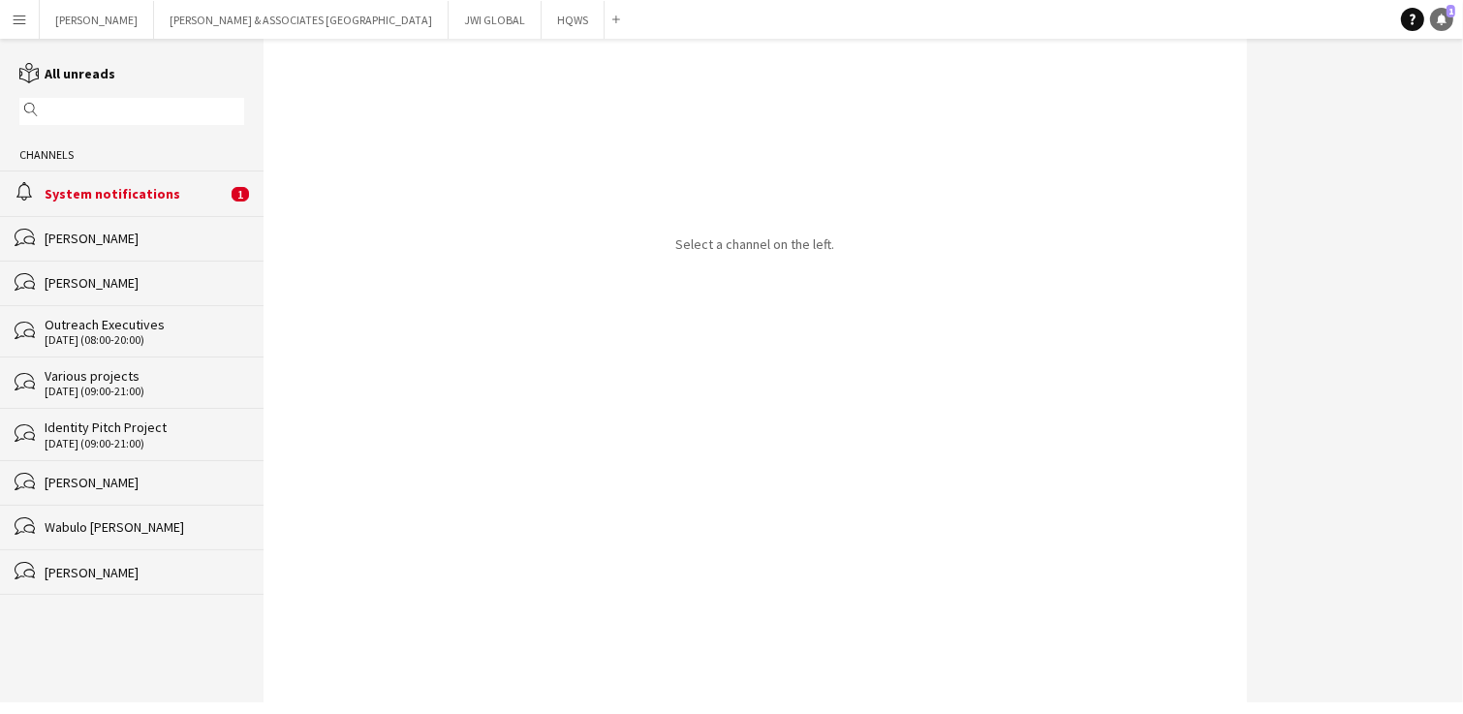
click at [1444, 24] on link "Notifications 1" at bounding box center [1441, 19] width 23 height 23
click at [1443, 23] on icon "Notifications" at bounding box center [1442, 20] width 12 height 12
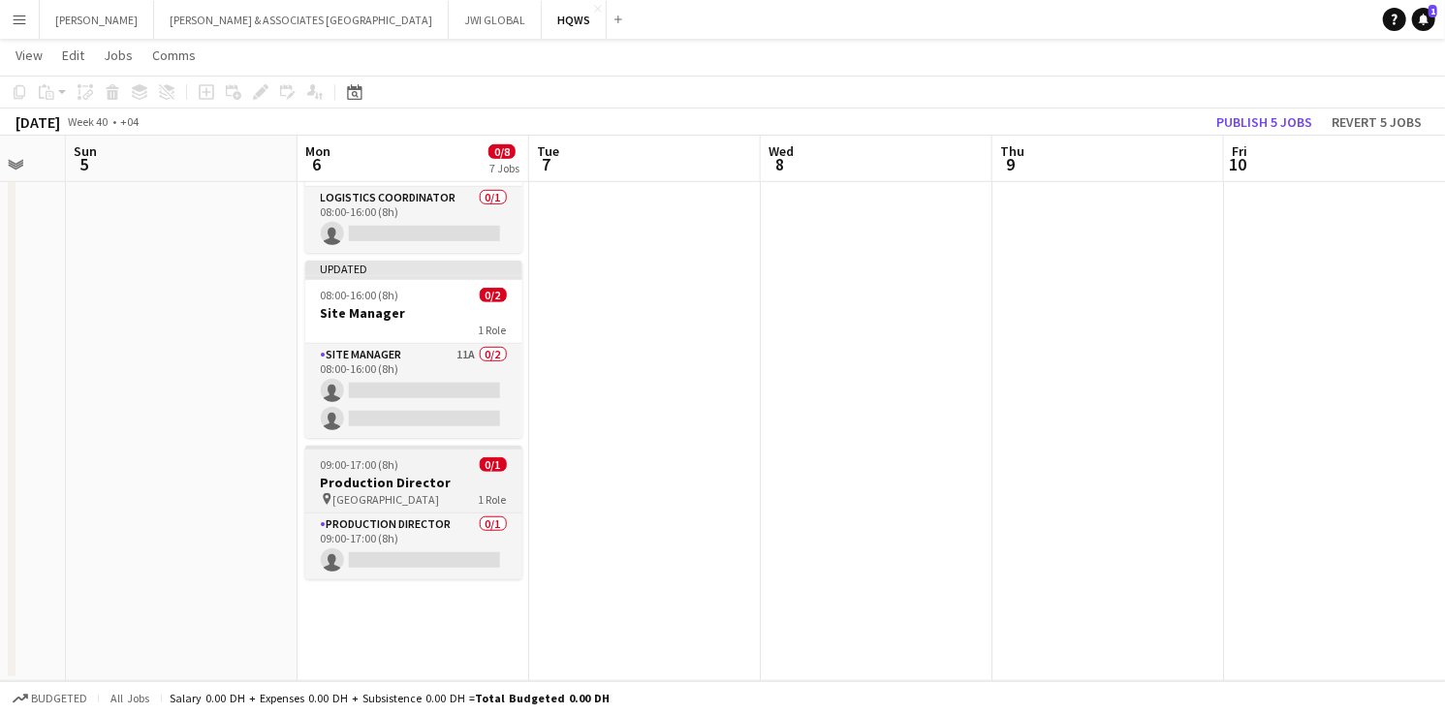
scroll to position [0, 630]
